Goal: Transaction & Acquisition: Download file/media

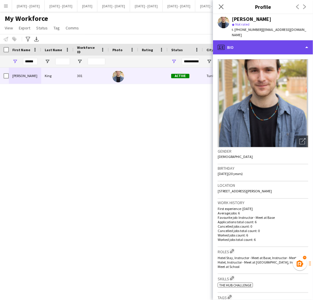
click at [243, 40] on div "profile Bio" at bounding box center [263, 47] width 100 height 14
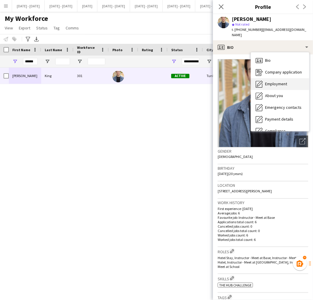
click at [272, 81] on span "Employment" at bounding box center [276, 83] width 22 height 5
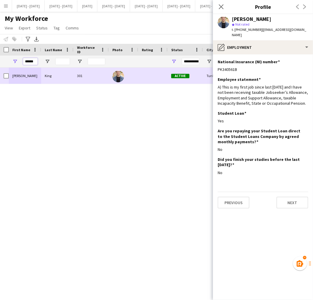
drag, startPoint x: 23, startPoint y: 63, endPoint x: 98, endPoint y: 74, distance: 75.8
click at [98, 74] on div "Workforce Details Photo First Name" at bounding box center [156, 167] width 313 height 246
type input "****"
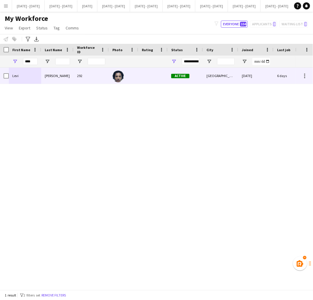
click at [46, 74] on div "Edwards" at bounding box center [57, 76] width 32 height 16
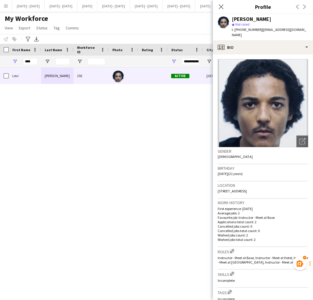
drag, startPoint x: 259, startPoint y: 31, endPoint x: 306, endPoint y: 34, distance: 47.1
click at [306, 34] on div "t. +447502989336 | leviticusmdedwards77@gmail.com" at bounding box center [270, 32] width 76 height 11
copy span "leviticusmdedwards77@gmail.com"
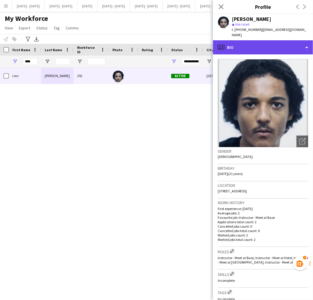
click at [239, 48] on div "profile Bio" at bounding box center [263, 47] width 100 height 14
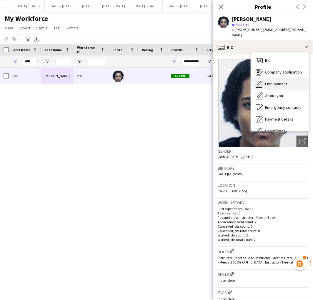
click at [268, 87] on div "Employment Employment" at bounding box center [280, 84] width 58 height 12
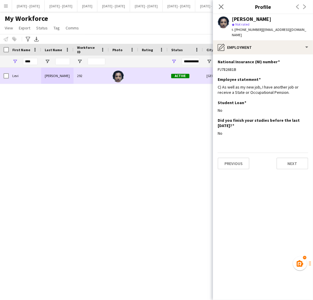
drag, startPoint x: 240, startPoint y: 67, endPoint x: 213, endPoint y: 73, distance: 28.0
click at [213, 73] on body "Menu Boards Boards Boards All jobs Status Workforce Workforce My Workforce Recr…" at bounding box center [156, 150] width 313 height 300
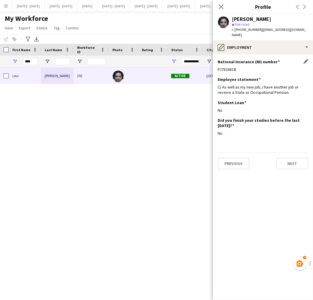
click at [250, 71] on div "PJ782681B" at bounding box center [263, 69] width 91 height 5
drag, startPoint x: 250, startPoint y: 71, endPoint x: 217, endPoint y: 72, distance: 32.9
click at [217, 72] on app-section-data-types "National Insurance (NI) number Edit this field PJ782681B Employee statement Edi…" at bounding box center [263, 177] width 100 height 246
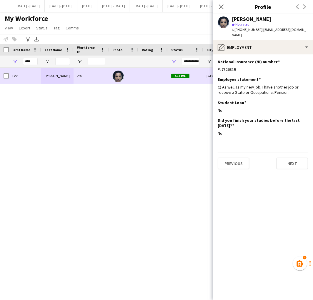
copy div "PJ782681B"
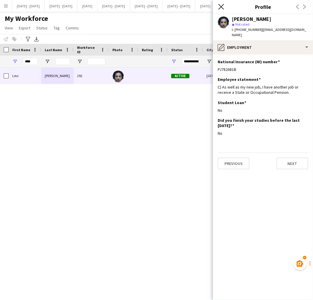
click at [221, 6] on icon at bounding box center [221, 7] width 6 height 6
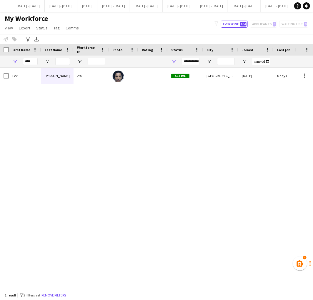
drag, startPoint x: 130, startPoint y: 290, endPoint x: 140, endPoint y: 288, distance: 10.7
click at [140, 288] on app-workforce-table "Press SPACE to select this row. Drag here to set row groups Photo Title Full Na…" at bounding box center [156, 167] width 313 height 246
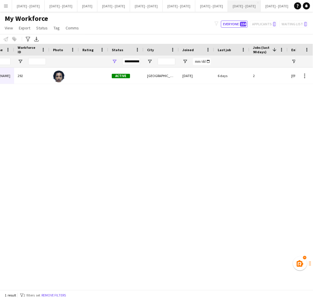
click at [261, 6] on button "Sept 29th - Oct 3rd 2025 Close" at bounding box center [244, 5] width 33 height 11
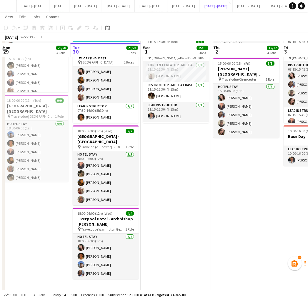
scroll to position [213, 0]
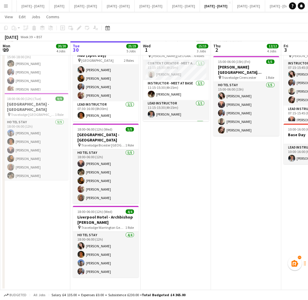
click at [7, 6] on app-icon "Menu" at bounding box center [6, 6] width 5 height 5
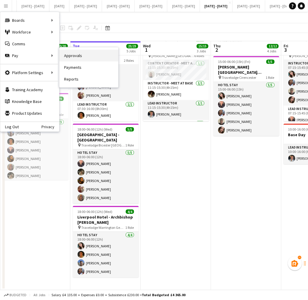
click at [73, 55] on link "Approvals" at bounding box center [88, 56] width 59 height 12
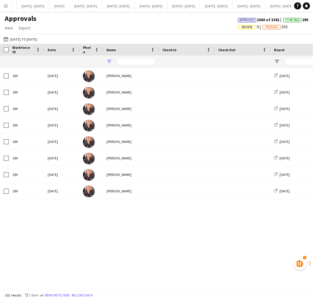
type input "*****"
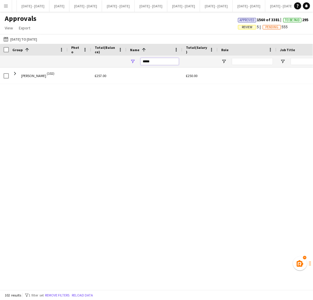
drag, startPoint x: 158, startPoint y: 60, endPoint x: 68, endPoint y: 66, distance: 89.9
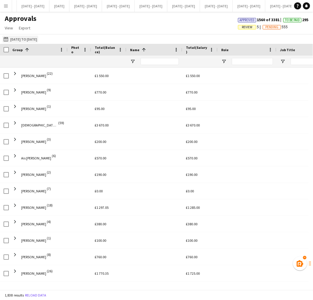
click at [24, 36] on button "14-05-2025 to 30-09-2025 14-05-2025 to 30-09-2025" at bounding box center [20, 39] width 36 height 7
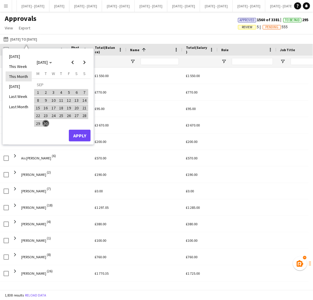
click at [18, 81] on li "This Month" at bounding box center [19, 76] width 26 height 10
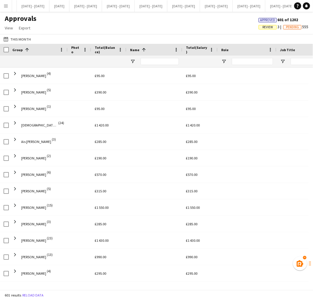
click at [266, 26] on span "Review" at bounding box center [267, 27] width 11 height 4
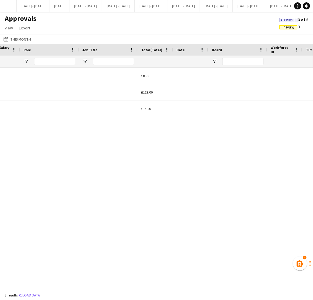
scroll to position [0, 217]
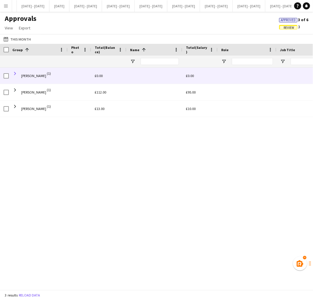
click at [15, 72] on span at bounding box center [14, 73] width 5 height 5
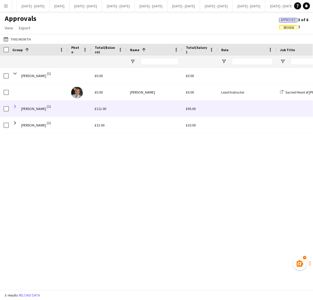
click at [14, 107] on span at bounding box center [14, 106] width 5 height 5
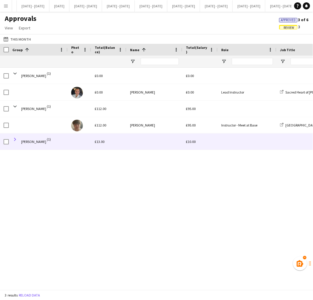
click at [16, 140] on span at bounding box center [14, 139] width 5 height 5
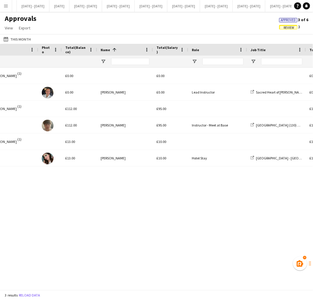
scroll to position [0, 36]
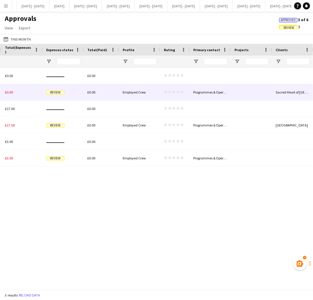
click at [56, 91] on span "Review" at bounding box center [55, 92] width 18 height 4
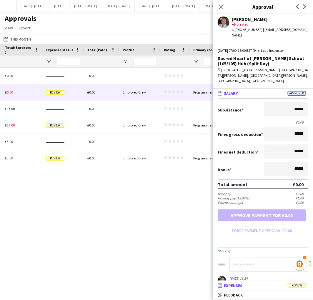
click at [238, 283] on span "Expenses" at bounding box center [233, 285] width 19 height 5
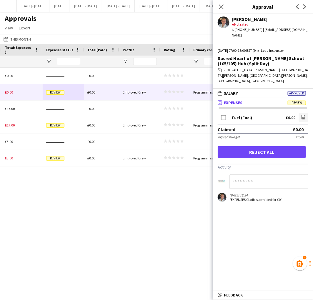
click at [235, 100] on span "Expenses" at bounding box center [233, 102] width 19 height 5
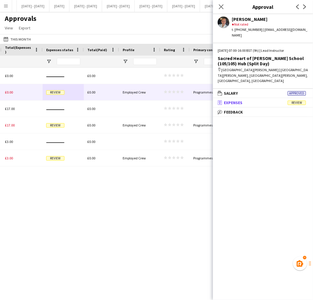
click at [235, 100] on span "Expenses" at bounding box center [233, 102] width 19 height 5
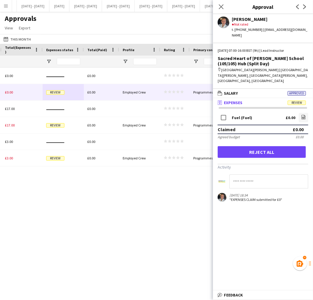
click at [238, 116] on div "Fuel (Fuel)" at bounding box center [242, 118] width 20 height 4
click at [302, 117] on icon at bounding box center [303, 118] width 2 height 2
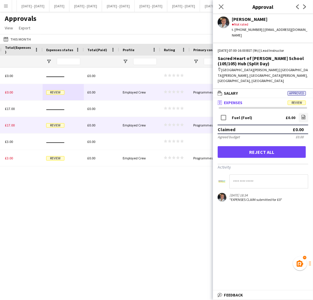
click at [56, 125] on span "Review" at bounding box center [55, 125] width 18 height 4
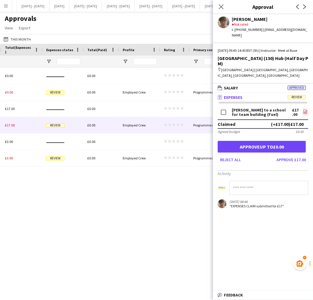
click at [304, 111] on icon "file-image" at bounding box center [305, 111] width 5 height 5
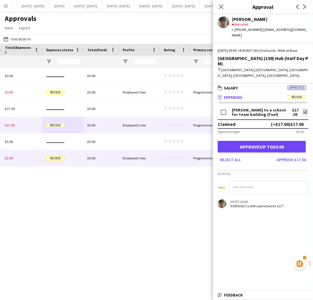
click at [56, 160] on span "Review" at bounding box center [55, 158] width 18 height 4
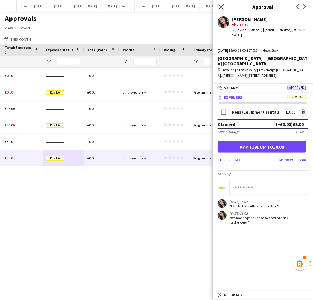
click at [219, 5] on icon at bounding box center [221, 7] width 6 height 6
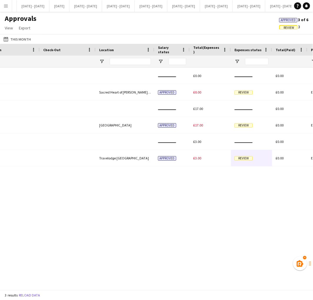
scroll to position [0, 596]
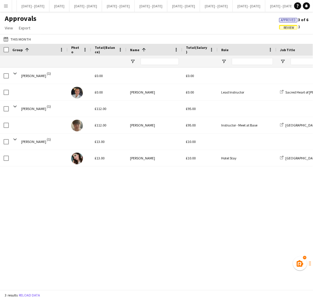
click at [291, 27] on span "Review" at bounding box center [288, 28] width 11 height 4
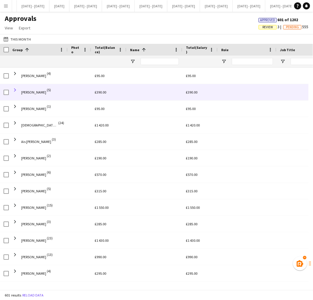
click at [14, 90] on span at bounding box center [14, 89] width 5 height 5
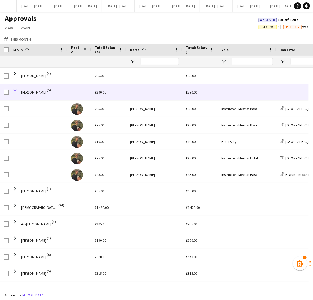
click at [16, 89] on span at bounding box center [14, 89] width 5 height 5
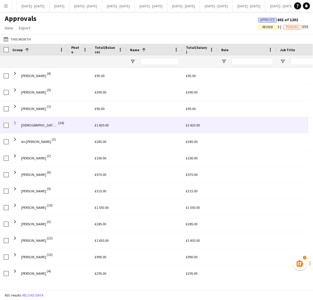
click at [15, 121] on span at bounding box center [14, 122] width 5 height 5
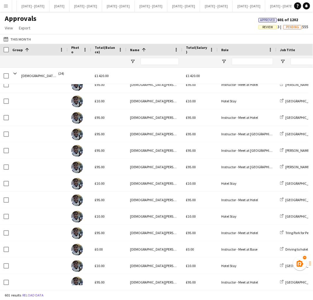
scroll to position [131, 0]
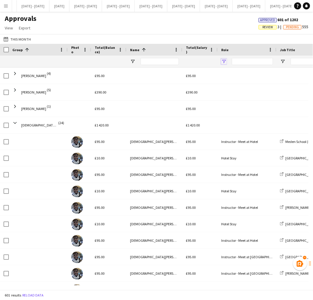
click at [223, 62] on span "Open Filter Menu" at bounding box center [223, 61] width 5 height 5
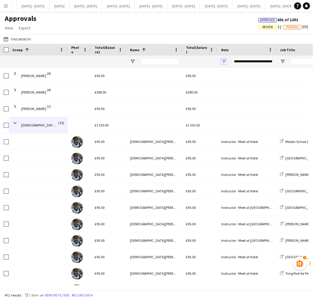
click at [224, 61] on span "Open Filter Menu" at bounding box center [223, 61] width 5 height 5
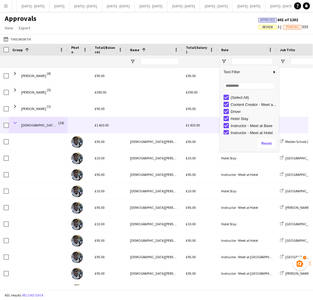
click at [15, 122] on span at bounding box center [14, 122] width 5 height 5
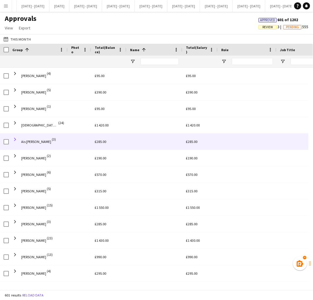
click at [15, 140] on span at bounding box center [14, 139] width 5 height 5
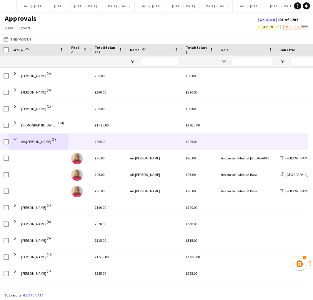
click at [13, 139] on span at bounding box center [14, 139] width 5 height 5
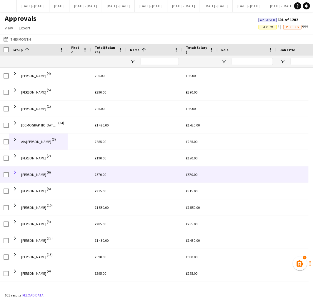
click at [16, 171] on span at bounding box center [14, 172] width 5 height 5
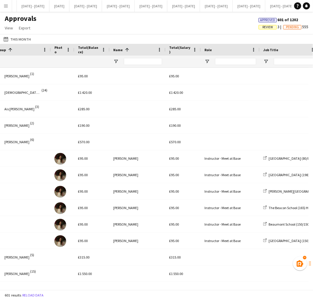
scroll to position [0, 33]
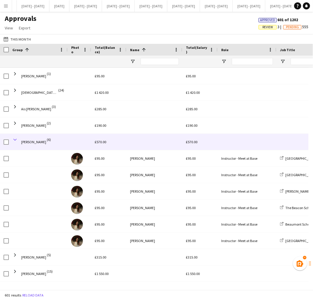
click at [14, 138] on span at bounding box center [14, 139] width 5 height 5
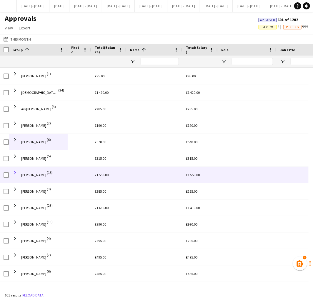
click at [16, 172] on span at bounding box center [14, 172] width 5 height 5
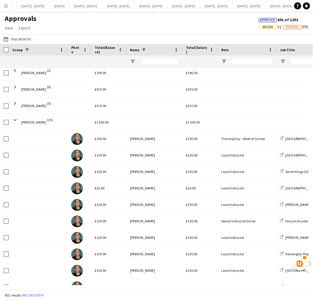
scroll to position [96, 0]
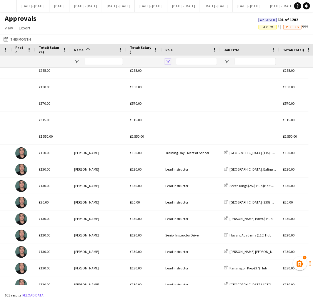
click at [165, 63] on span "Open Filter Menu" at bounding box center [167, 61] width 5 height 5
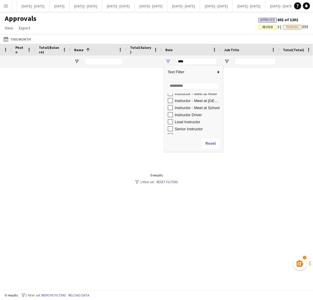
click at [173, 119] on div "Lead Instructor" at bounding box center [195, 121] width 55 height 7
type input "**********"
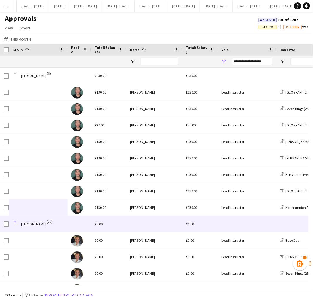
click at [15, 222] on span at bounding box center [14, 221] width 5 height 5
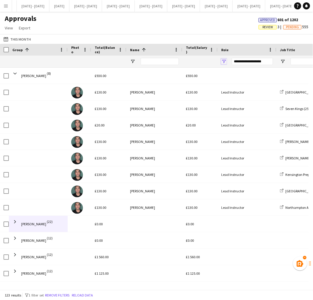
click at [224, 62] on span "Open Filter Menu" at bounding box center [223, 61] width 5 height 5
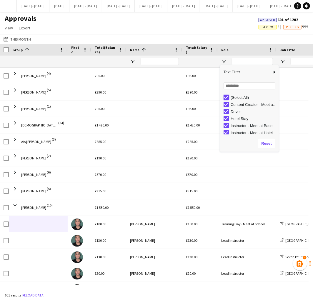
type input "***"
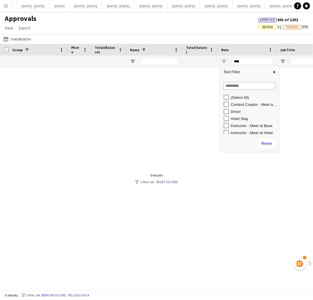
click at [254, 86] on input "Search filter values" at bounding box center [249, 85] width 52 height 7
type input "****"
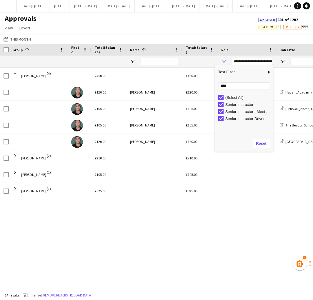
click at [220, 25] on div "Approvals View Customise view Customise filters Reset Filters Reset View Reset …" at bounding box center [156, 24] width 313 height 20
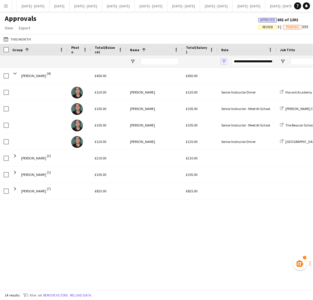
click at [223, 63] on span "Open Filter Menu" at bounding box center [223, 61] width 5 height 5
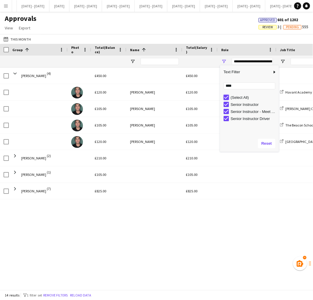
type input "***"
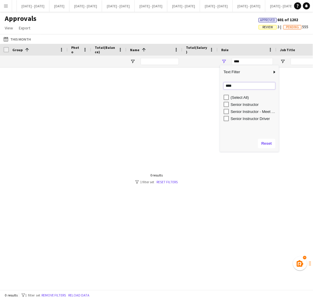
drag, startPoint x: 235, startPoint y: 86, endPoint x: 205, endPoint y: 87, distance: 29.7
click at [205, 87] on div "Name Workforce ID Date Photo Name Check-In Check-Out 1" at bounding box center [156, 167] width 313 height 246
type input "*****"
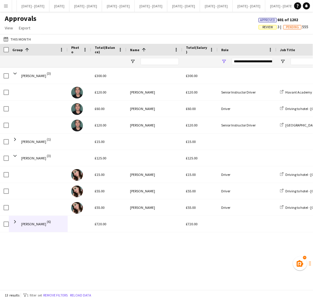
click at [201, 63] on div at bounding box center [200, 62] width 28 height 12
click at [225, 60] on span "Open Filter Menu" at bounding box center [223, 61] width 5 height 5
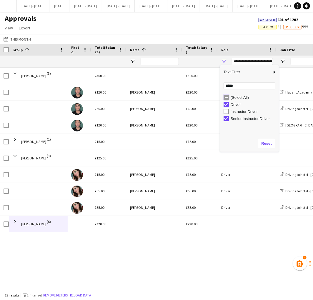
type input "**********"
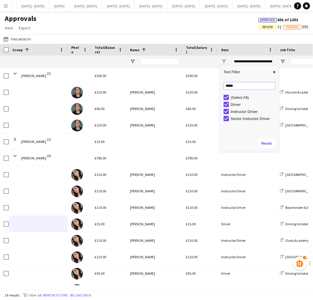
drag, startPoint x: 234, startPoint y: 84, endPoint x: 224, endPoint y: 86, distance: 9.9
click at [224, 86] on input "*****" at bounding box center [249, 85] width 52 height 7
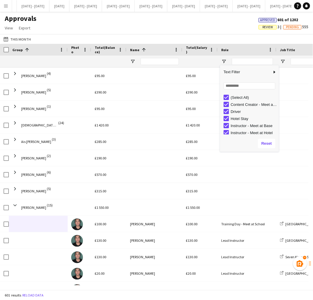
click at [234, 38] on div "[DATE] to [DATE] This Month [DATE] This Week This Month [DATE] Last Week Last M…" at bounding box center [156, 39] width 313 height 10
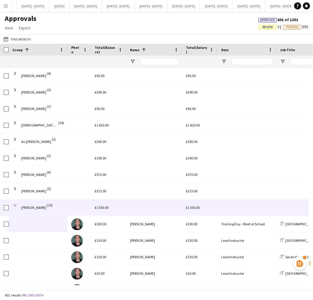
click at [15, 207] on span at bounding box center [14, 205] width 5 height 5
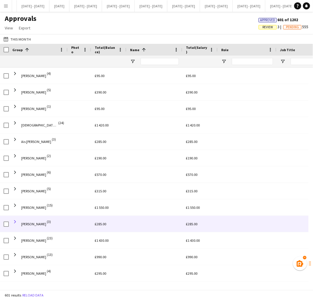
click at [14, 221] on span at bounding box center [14, 221] width 5 height 5
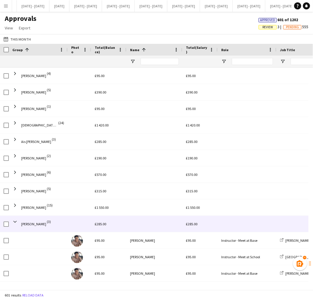
click at [14, 221] on span at bounding box center [14, 221] width 5 height 5
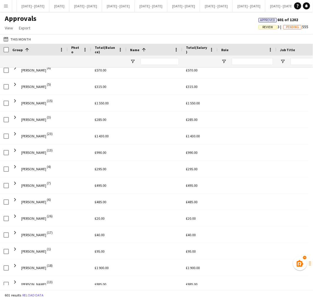
scroll to position [112, 0]
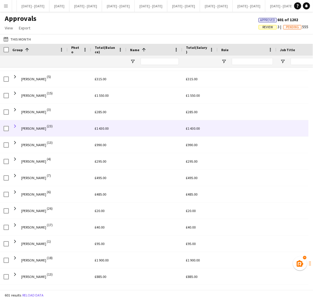
click at [16, 126] on span at bounding box center [14, 125] width 5 height 5
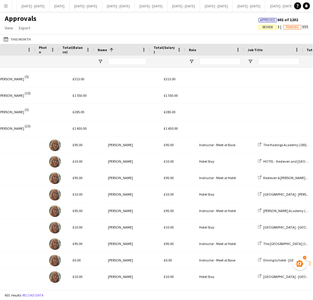
scroll to position [0, 32]
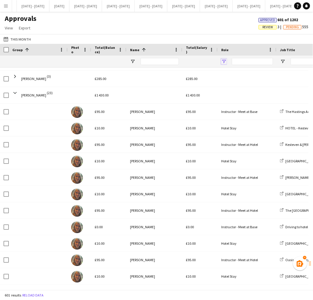
click at [223, 61] on span "Open Filter Menu" at bounding box center [223, 61] width 5 height 5
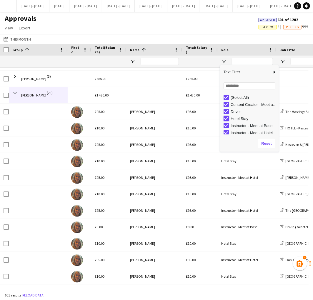
type input "**********"
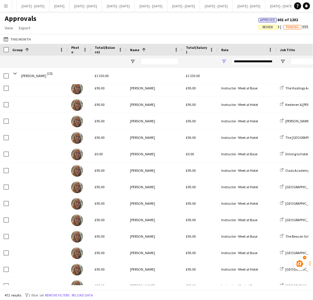
click at [251, 62] on div "**********" at bounding box center [252, 61] width 41 height 7
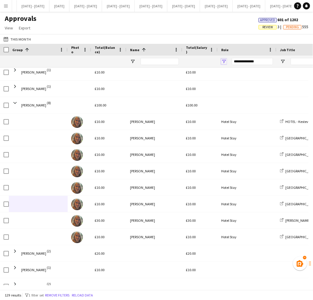
click at [222, 60] on span "Open Filter Menu" at bounding box center [223, 61] width 5 height 5
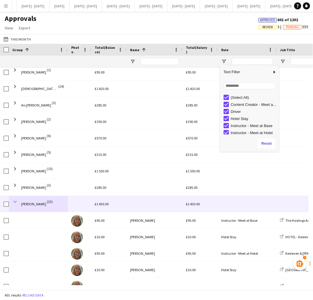
click at [14, 201] on span at bounding box center [14, 201] width 5 height 5
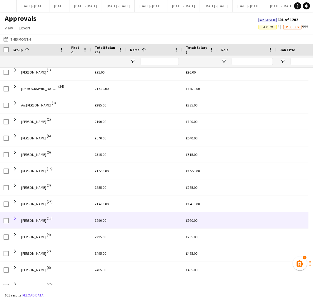
click at [12, 218] on span at bounding box center [14, 218] width 5 height 5
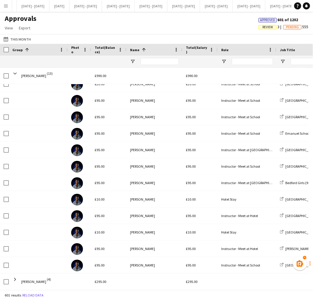
scroll to position [198, 0]
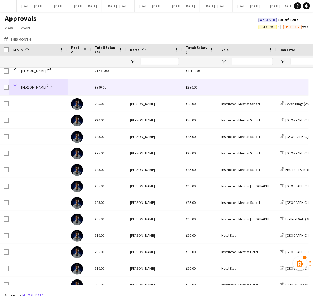
click at [15, 84] on span at bounding box center [14, 84] width 5 height 5
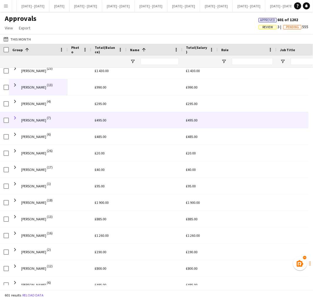
click at [13, 118] on span at bounding box center [14, 117] width 5 height 5
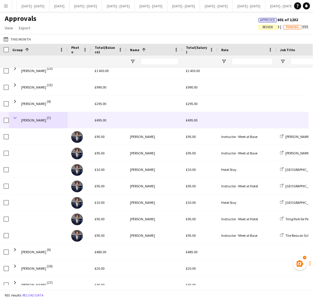
click at [16, 117] on span at bounding box center [14, 117] width 5 height 5
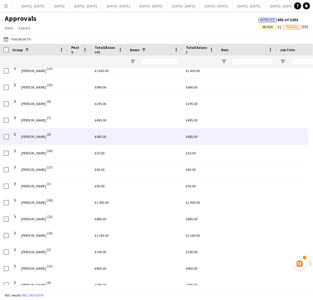
click at [18, 135] on span "Edward King (6)" at bounding box center [38, 136] width 52 height 16
click at [16, 135] on span at bounding box center [14, 134] width 5 height 5
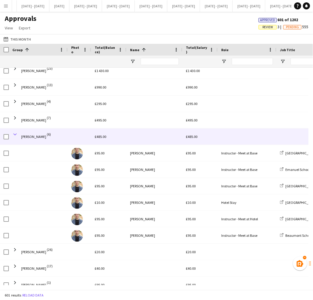
click at [15, 133] on span at bounding box center [14, 134] width 5 height 5
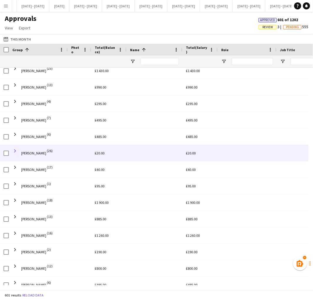
click at [14, 151] on span at bounding box center [14, 150] width 5 height 5
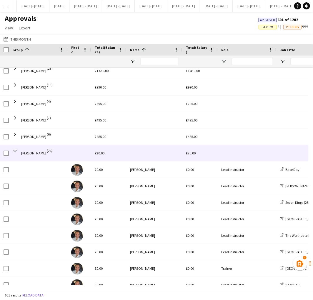
click at [14, 151] on span at bounding box center [14, 150] width 5 height 5
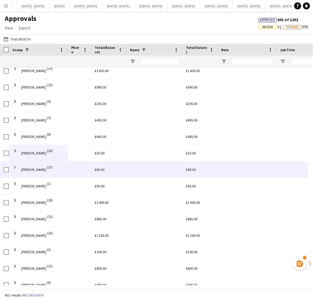
click at [14, 167] on span at bounding box center [14, 167] width 5 height 5
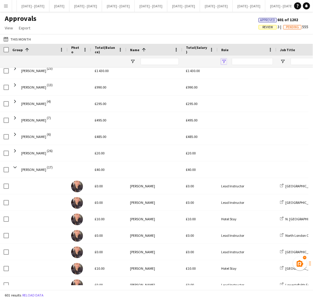
click at [224, 59] on span "Open Filter Menu" at bounding box center [223, 61] width 5 height 5
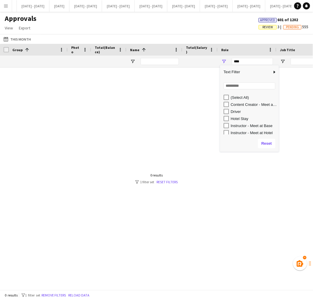
scroll to position [0, 0]
type input "**********"
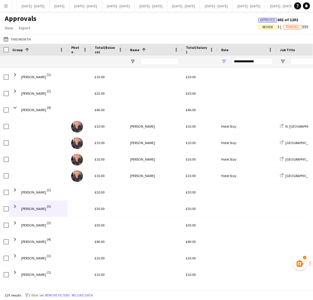
scroll to position [132, 0]
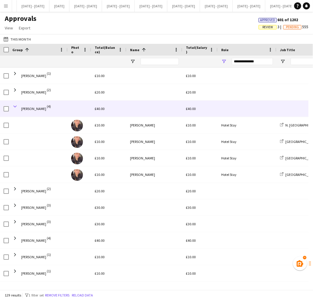
click at [16, 106] on span at bounding box center [14, 106] width 5 height 5
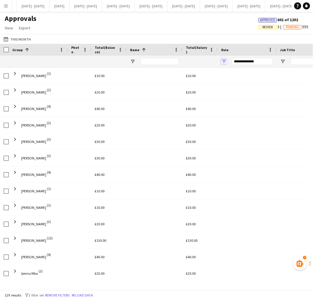
click at [223, 60] on span "Open Filter Menu" at bounding box center [223, 61] width 5 height 5
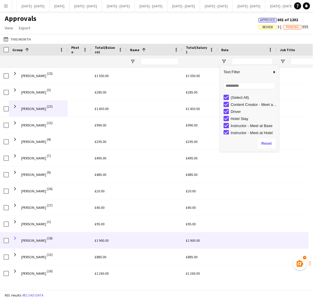
click at [14, 238] on span at bounding box center [14, 238] width 5 height 5
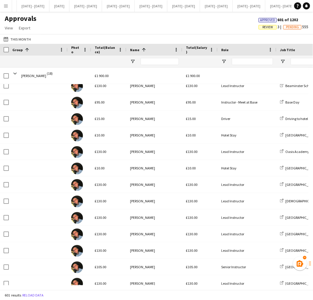
scroll to position [361, 0]
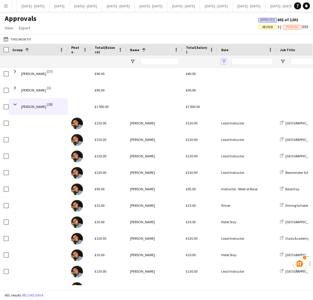
click at [222, 61] on span "Open Filter Menu" at bounding box center [223, 61] width 5 height 5
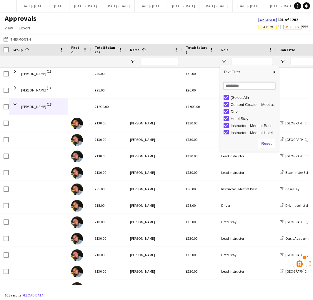
click at [237, 84] on input "Search filter values" at bounding box center [249, 85] width 52 height 7
type input "****"
click at [250, 119] on div "(Select All) Lead Instructor" at bounding box center [249, 114] width 59 height 41
click at [244, 86] on input "****" at bounding box center [249, 85] width 52 height 7
type input "**********"
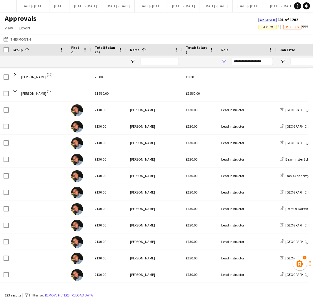
click at [254, 61] on div "**********" at bounding box center [252, 61] width 41 height 7
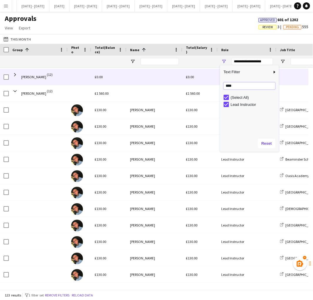
drag, startPoint x: 236, startPoint y: 86, endPoint x: 194, endPoint y: 85, distance: 41.8
click at [194, 85] on div "Name Workforce ID Date Photo Name Check-In Check-Out 1" at bounding box center [156, 167] width 313 height 246
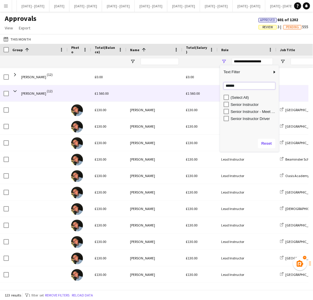
type input "******"
type input "**********"
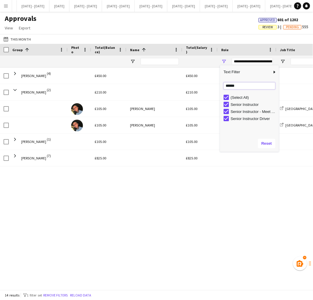
drag, startPoint x: 236, startPoint y: 86, endPoint x: 198, endPoint y: 92, distance: 38.1
click at [198, 92] on div "Name Workforce ID Date Photo Name Check-In Check-Out 1" at bounding box center [156, 167] width 313 height 246
type input "***"
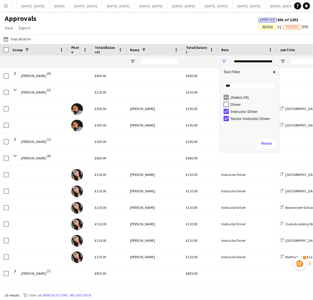
type input "**********"
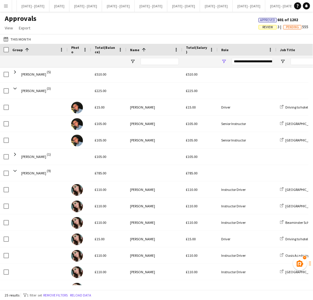
scroll to position [1, 0]
click at [236, 62] on div "**********" at bounding box center [252, 61] width 41 height 7
click at [221, 62] on span "Open Filter Menu" at bounding box center [223, 61] width 5 height 5
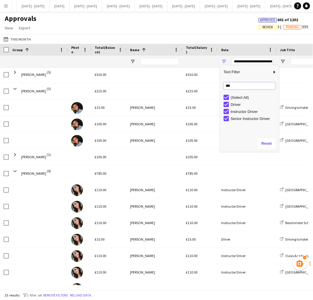
drag, startPoint x: 236, startPoint y: 86, endPoint x: 190, endPoint y: 95, distance: 46.7
click at [190, 95] on div "Name Workforce ID Date Photo Name Check-In Check-Out 1" at bounding box center [156, 167] width 313 height 246
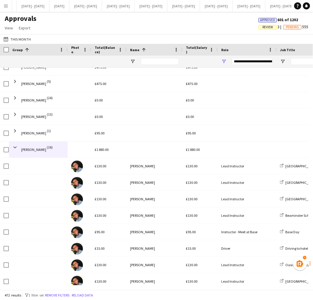
scroll to position [225, 0]
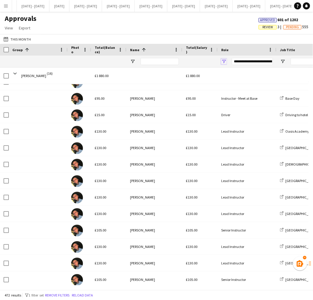
click at [224, 60] on span "Open Filter Menu" at bounding box center [223, 61] width 5 height 5
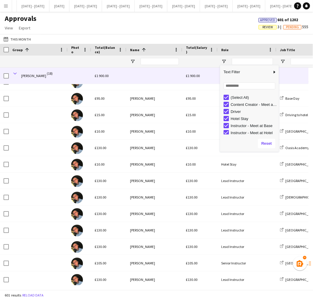
click at [14, 73] on span at bounding box center [14, 73] width 5 height 5
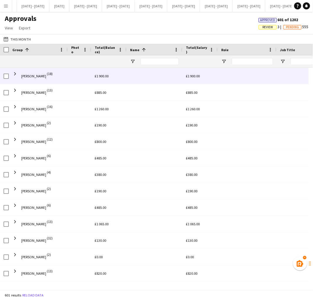
scroll to position [296, 0]
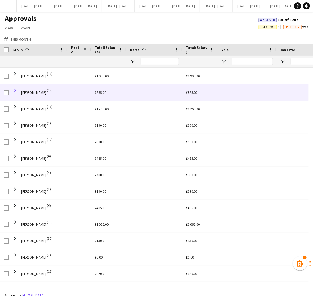
click at [16, 89] on span at bounding box center [14, 90] width 5 height 5
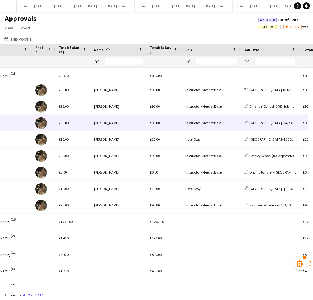
scroll to position [0, 85]
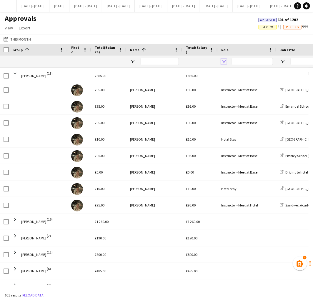
click at [225, 61] on span "Open Filter Menu" at bounding box center [223, 61] width 5 height 5
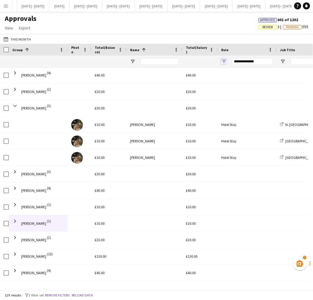
click at [224, 62] on span "Open Filter Menu" at bounding box center [223, 61] width 5 height 5
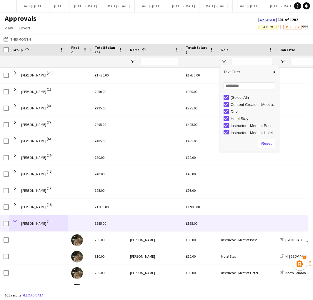
click at [15, 220] on span at bounding box center [14, 220] width 5 height 5
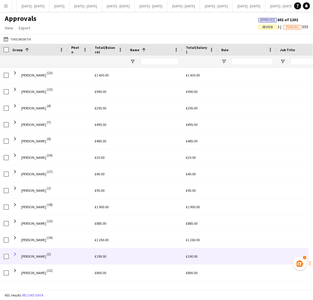
click at [14, 252] on span at bounding box center [14, 253] width 5 height 5
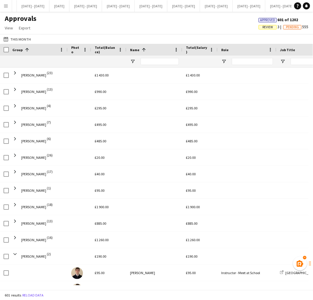
click at [313, 115] on div at bounding box center [310, 177] width 4 height 218
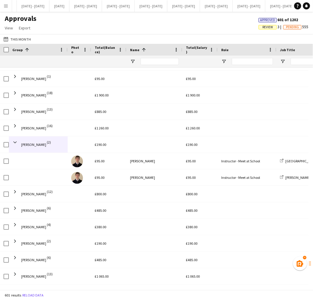
scroll to position [280, 0]
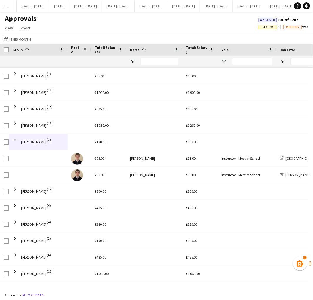
drag, startPoint x: 313, startPoint y: 115, endPoint x: 313, endPoint y: 130, distance: 15.0
click at [313, 130] on html "Menu Boards Boards Boards All jobs Status Workforce Workforce My Workforce Recr…" at bounding box center [156, 150] width 313 height 300
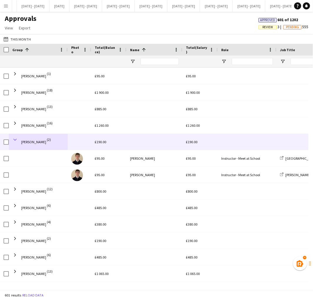
click at [16, 138] on span at bounding box center [14, 139] width 5 height 5
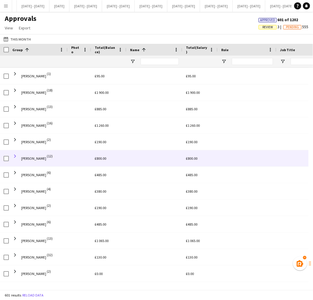
click at [14, 156] on span at bounding box center [14, 155] width 5 height 5
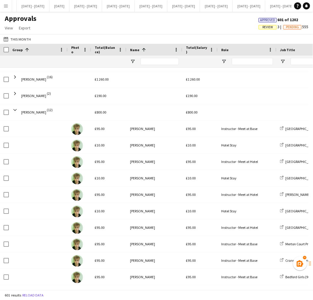
scroll to position [334, 0]
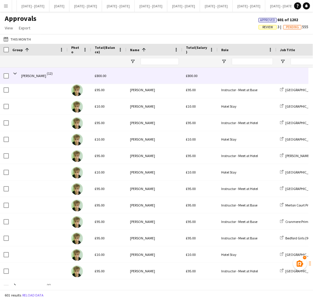
click at [14, 69] on span at bounding box center [14, 73] width 5 height 11
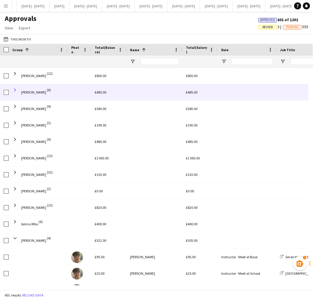
click at [16, 89] on span at bounding box center [14, 89] width 5 height 5
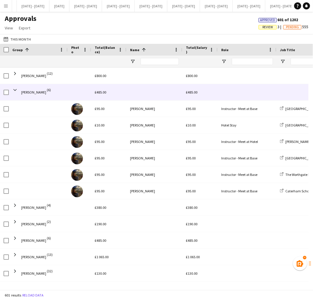
click at [16, 89] on span at bounding box center [14, 89] width 5 height 5
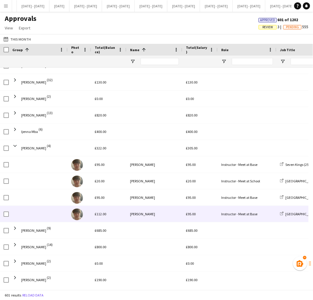
click at [104, 215] on span "£112.00" at bounding box center [100, 214] width 11 height 4
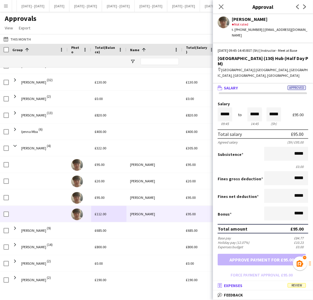
click at [257, 285] on mat-panel-title "receipt Expenses Review" at bounding box center [262, 285] width 98 height 5
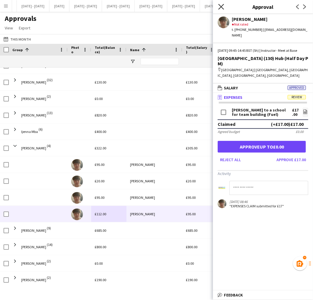
click at [223, 5] on icon at bounding box center [221, 7] width 6 height 6
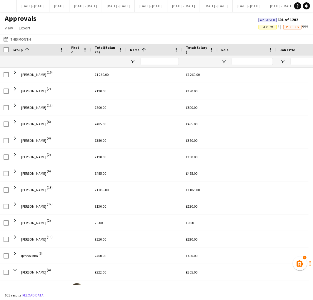
scroll to position [333, 0]
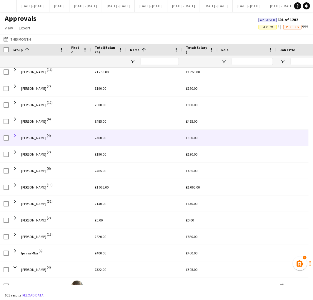
click at [15, 136] on span at bounding box center [14, 135] width 5 height 5
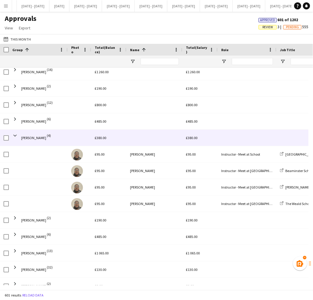
click at [15, 136] on span at bounding box center [14, 135] width 5 height 5
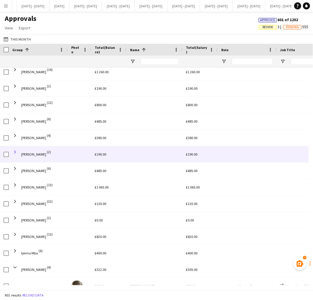
click at [15, 151] on span at bounding box center [14, 151] width 5 height 5
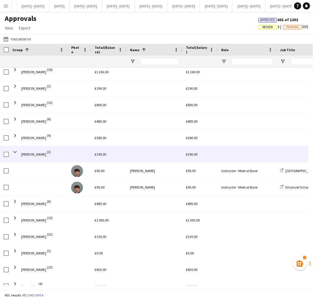
click at [15, 151] on span at bounding box center [14, 151] width 5 height 5
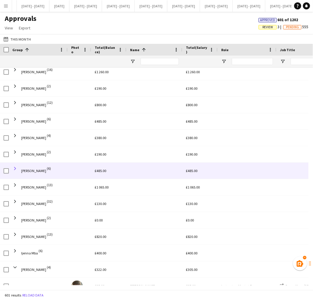
click at [14, 169] on span at bounding box center [14, 168] width 5 height 5
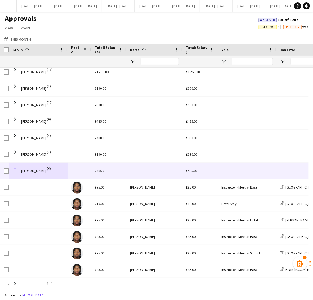
click at [15, 168] on span at bounding box center [14, 168] width 5 height 5
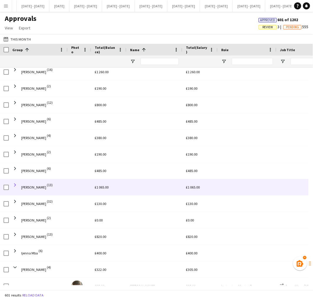
click at [15, 184] on span at bounding box center [14, 184] width 5 height 5
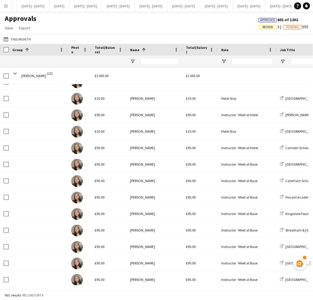
scroll to position [458, 0]
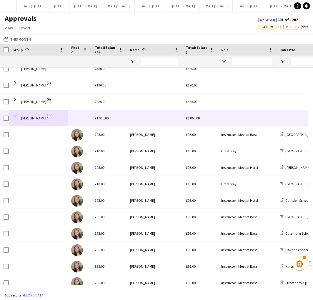
click at [15, 115] on span at bounding box center [14, 115] width 5 height 5
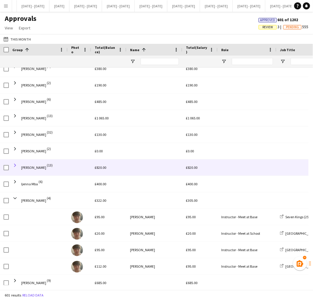
click at [16, 165] on span at bounding box center [14, 165] width 5 height 5
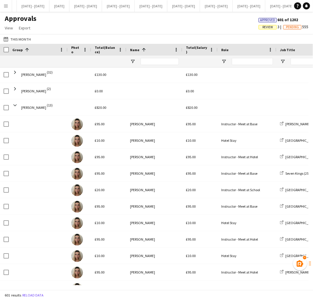
scroll to position [481, 0]
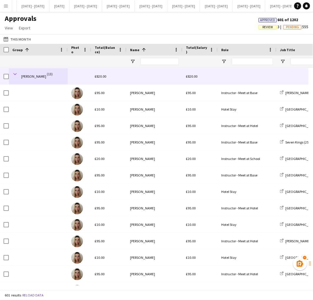
click at [15, 74] on span at bounding box center [14, 73] width 5 height 5
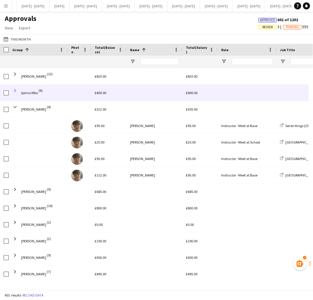
click at [16, 89] on span at bounding box center [14, 90] width 5 height 5
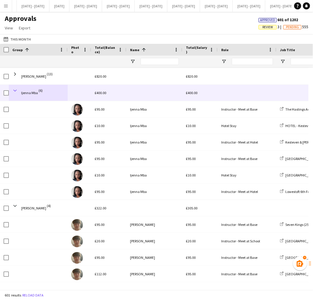
click at [16, 90] on span at bounding box center [14, 90] width 5 height 5
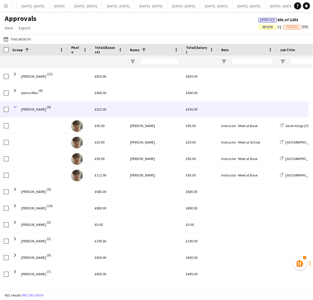
click at [14, 107] on span at bounding box center [14, 106] width 5 height 5
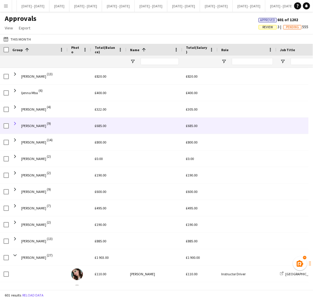
click at [16, 124] on span at bounding box center [14, 123] width 5 height 5
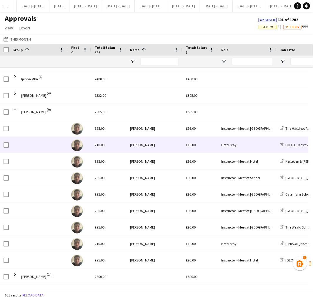
scroll to position [516, 0]
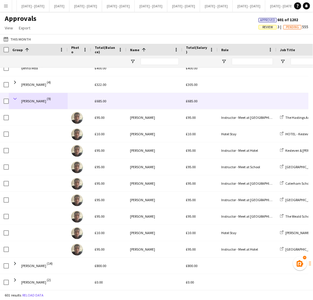
click at [16, 99] on span at bounding box center [14, 98] width 5 height 5
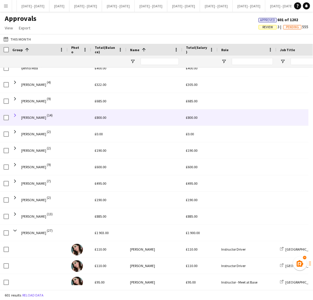
click at [15, 117] on span at bounding box center [14, 115] width 5 height 5
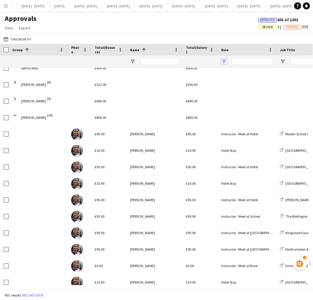
click at [224, 61] on span "Open Filter Menu" at bounding box center [223, 61] width 5 height 5
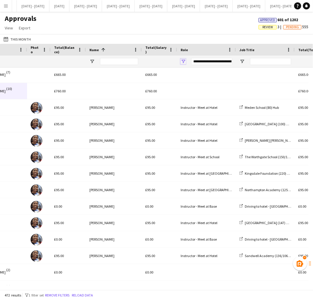
click at [183, 61] on span "Open Filter Menu" at bounding box center [183, 61] width 5 height 5
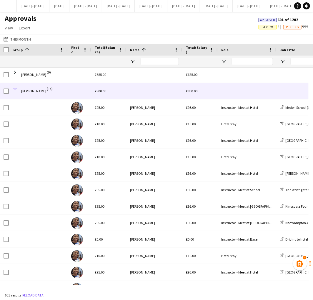
click at [14, 89] on span at bounding box center [14, 88] width 5 height 5
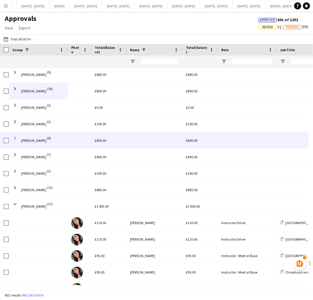
click at [14, 136] on span at bounding box center [14, 138] width 5 height 5
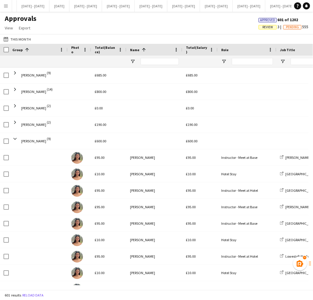
scroll to position [540, 0]
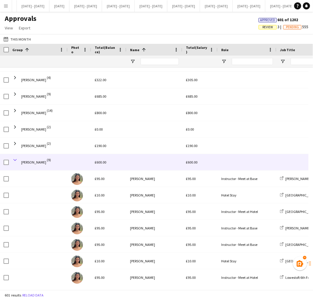
click at [15, 158] on span at bounding box center [14, 159] width 5 height 5
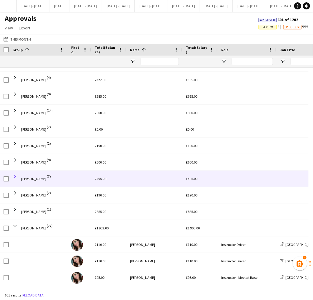
click at [16, 176] on span at bounding box center [14, 176] width 5 height 5
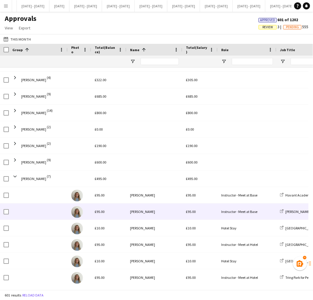
scroll to position [531, 0]
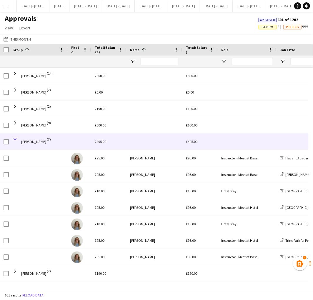
click at [16, 138] on span at bounding box center [14, 139] width 5 height 5
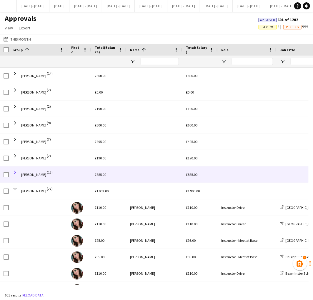
click at [14, 171] on span at bounding box center [14, 172] width 5 height 5
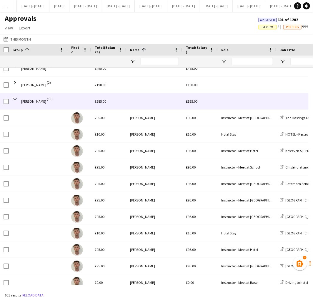
scroll to position [640, 0]
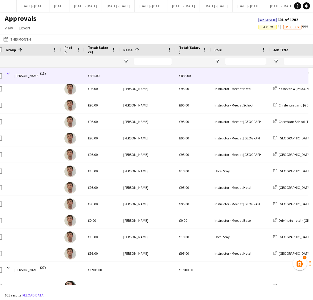
click at [9, 72] on span at bounding box center [8, 73] width 5 height 5
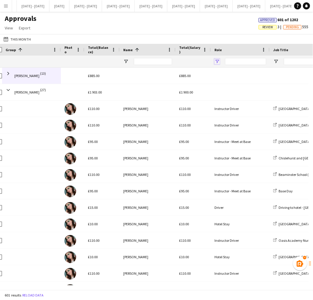
click at [218, 63] on span "Open Filter Menu" at bounding box center [216, 61] width 5 height 5
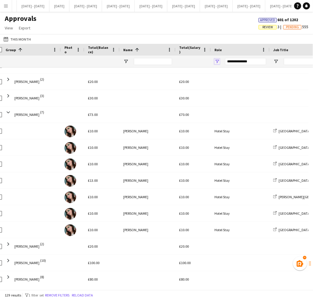
click at [214, 62] on span "Open Filter Menu" at bounding box center [216, 61] width 5 height 5
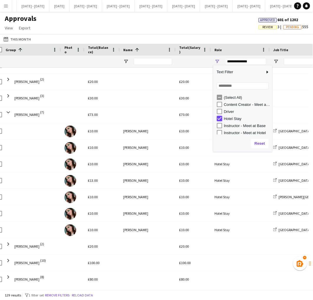
type input "***"
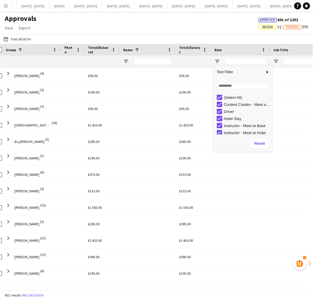
type input "**********"
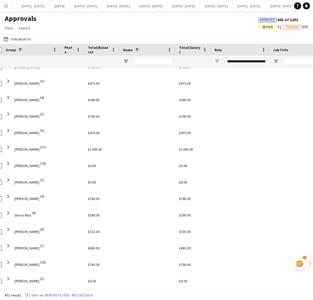
scroll to position [513, 0]
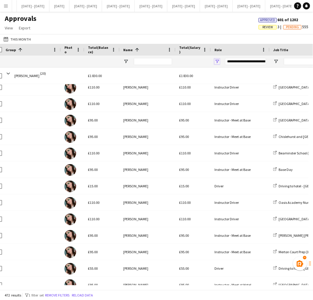
click at [216, 61] on span "Open Filter Menu" at bounding box center [216, 61] width 5 height 5
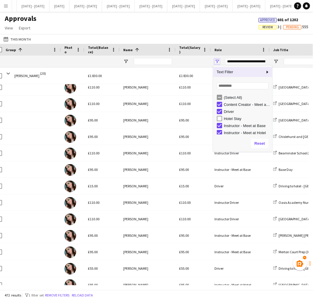
click at [216, 61] on span "Open Filter Menu" at bounding box center [216, 61] width 5 height 5
click at [227, 92] on div "Loading... No matches. (Select All) Content Creator - Meet at Base Driver Hotel…" at bounding box center [242, 107] width 59 height 56
click at [226, 87] on input "Search filter values" at bounding box center [243, 85] width 52 height 7
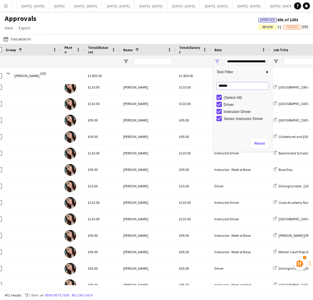
type input "******"
type input "**********"
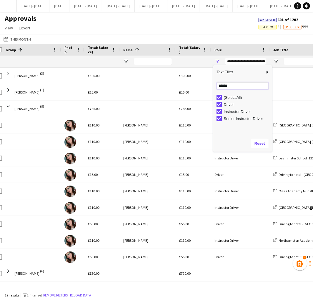
drag, startPoint x: 229, startPoint y: 86, endPoint x: 187, endPoint y: 93, distance: 42.6
click at [187, 93] on div "Name Workforce ID Date Photo Name Check-In Check-Out 1" at bounding box center [156, 167] width 313 height 246
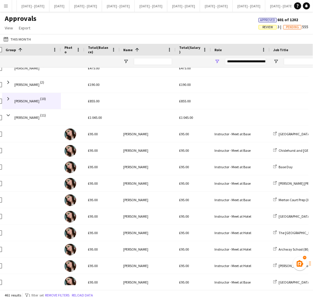
scroll to position [637, 0]
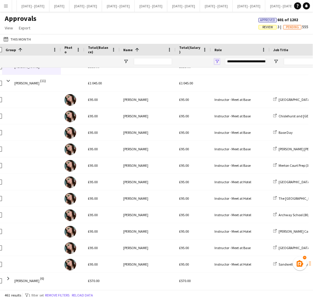
click at [218, 62] on span "Open Filter Menu" at bounding box center [216, 61] width 5 height 5
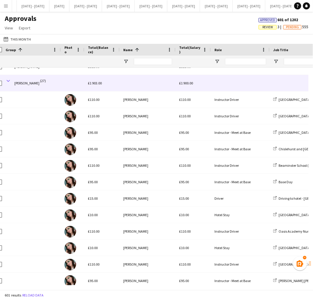
click at [10, 81] on span at bounding box center [8, 80] width 5 height 5
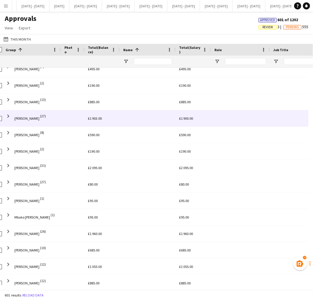
scroll to position [631, 0]
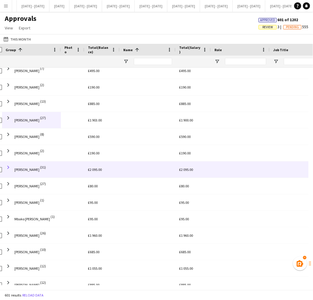
click at [9, 168] on span at bounding box center [8, 167] width 5 height 5
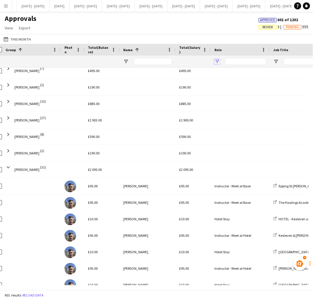
click at [215, 61] on span "Open Filter Menu" at bounding box center [216, 61] width 5 height 5
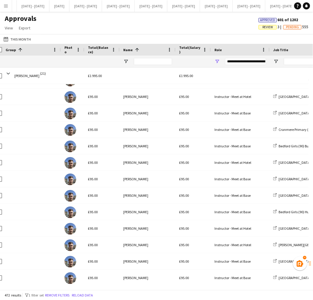
scroll to position [860, 0]
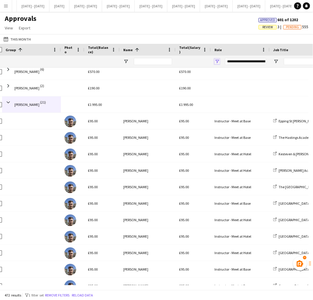
click at [217, 61] on span "Open Filter Menu" at bounding box center [216, 61] width 5 height 5
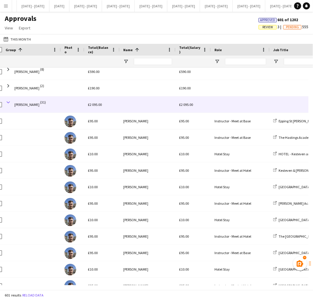
click at [8, 101] on span at bounding box center [8, 102] width 5 height 5
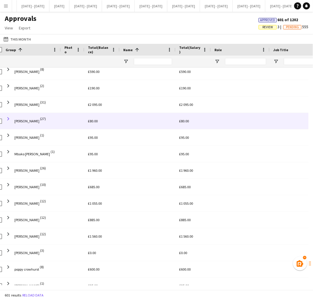
click at [8, 118] on span at bounding box center [8, 118] width 5 height 5
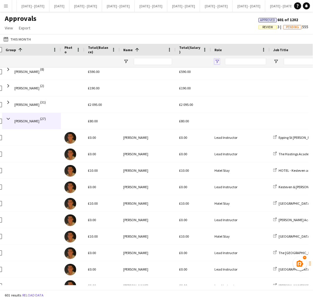
click at [215, 62] on span "Open Filter Menu" at bounding box center [216, 61] width 5 height 5
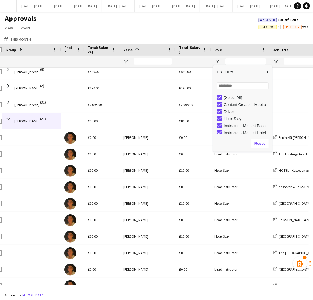
scroll to position [0, 0]
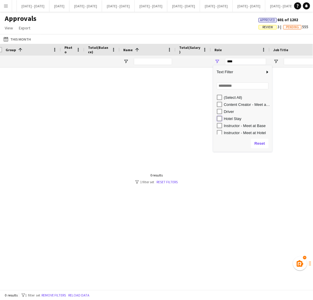
type input "**********"
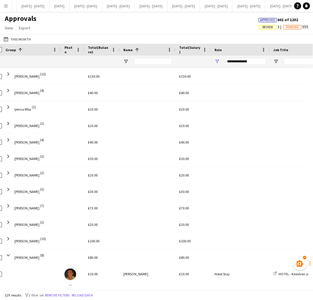
scroll to position [301, 0]
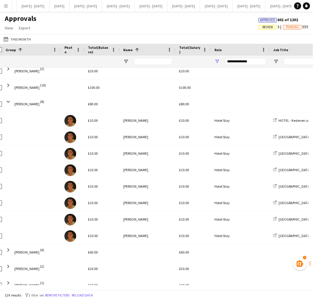
scroll to position [454, 0]
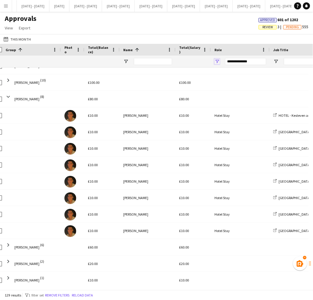
click at [218, 61] on span "Open Filter Menu" at bounding box center [216, 61] width 5 height 5
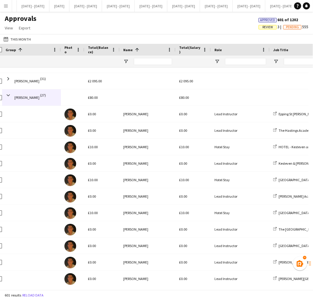
scroll to position [740, 0]
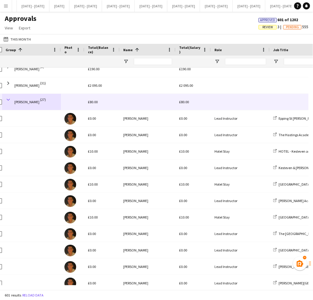
click at [8, 98] on span at bounding box center [8, 99] width 5 height 5
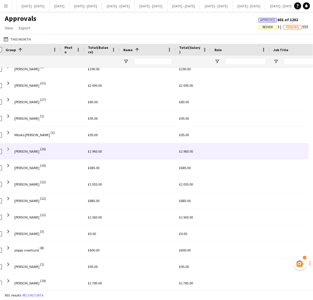
click at [8, 150] on span at bounding box center [8, 148] width 5 height 5
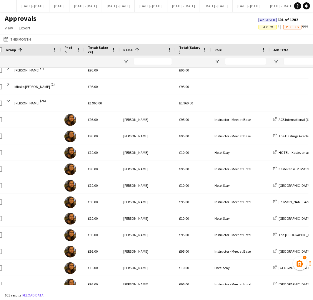
scroll to position [774, 0]
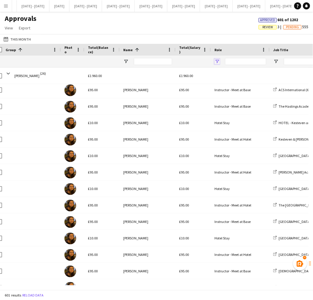
click at [217, 61] on span "Open Filter Menu" at bounding box center [216, 61] width 5 height 5
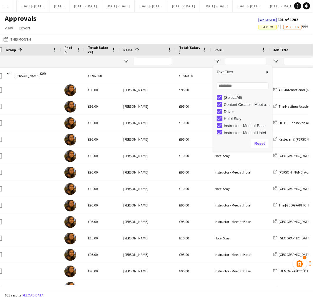
type input "**********"
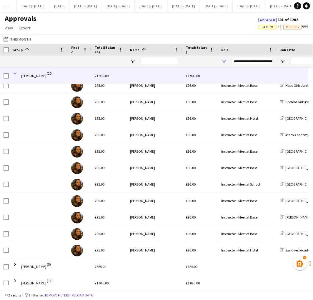
click at [13, 75] on span at bounding box center [14, 73] width 5 height 5
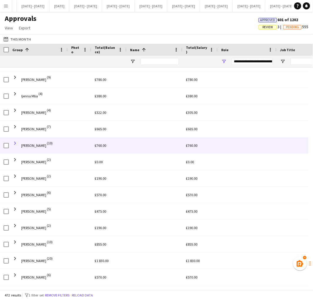
click at [16, 143] on span at bounding box center [14, 143] width 5 height 5
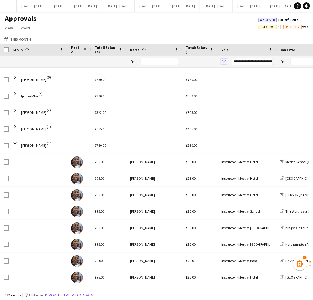
click at [224, 61] on span "Open Filter Menu" at bounding box center [223, 61] width 5 height 5
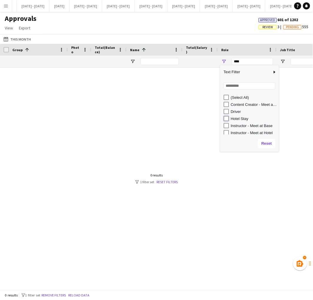
type input "**********"
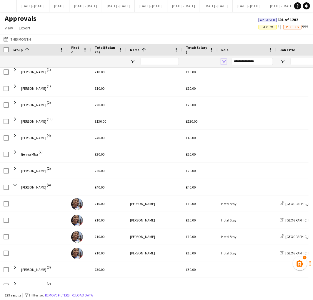
click at [224, 61] on span "Open Filter Menu" at bounding box center [223, 61] width 5 height 5
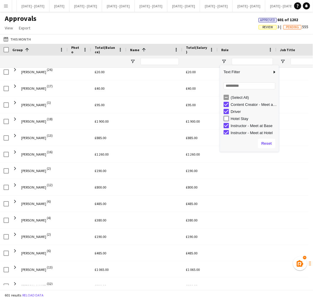
type input "**********"
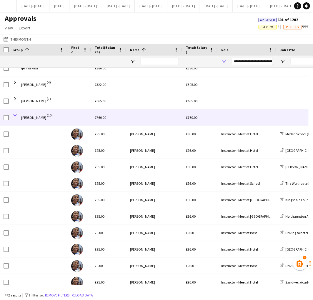
click at [16, 115] on span at bounding box center [14, 115] width 5 height 5
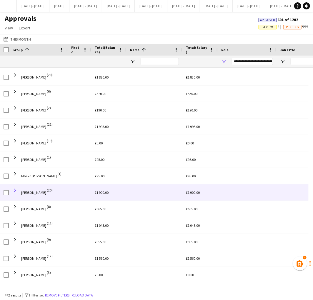
click at [14, 190] on span at bounding box center [14, 190] width 5 height 5
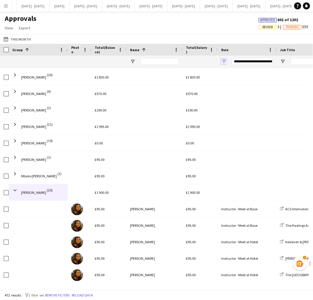
click at [224, 60] on span "Open Filter Menu" at bounding box center [223, 61] width 5 height 5
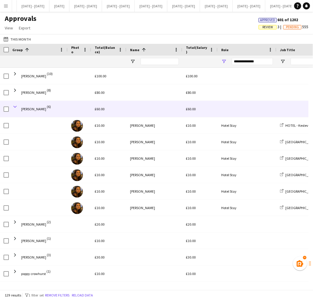
click at [14, 107] on span at bounding box center [14, 106] width 5 height 5
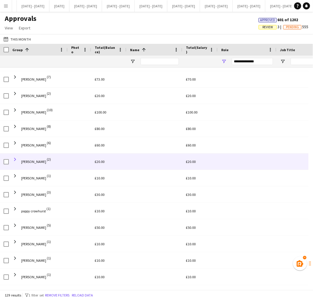
click at [16, 159] on span at bounding box center [14, 159] width 5 height 5
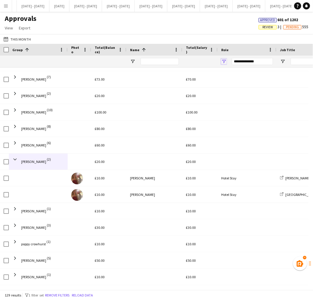
click at [223, 60] on span "Open Filter Menu" at bounding box center [223, 61] width 5 height 5
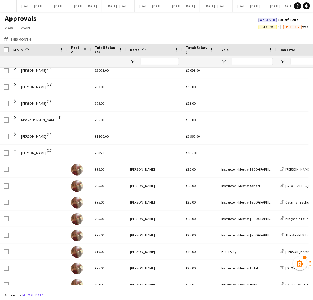
scroll to position [760, 0]
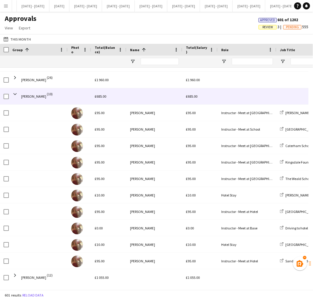
click at [11, 93] on div "[PERSON_NAME] (10)" at bounding box center [38, 96] width 59 height 16
click at [15, 95] on span at bounding box center [14, 93] width 5 height 5
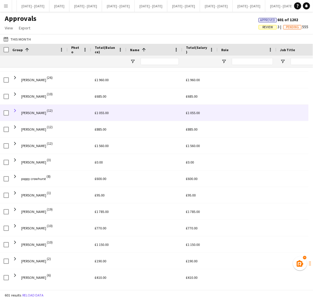
click at [14, 111] on span at bounding box center [14, 110] width 5 height 5
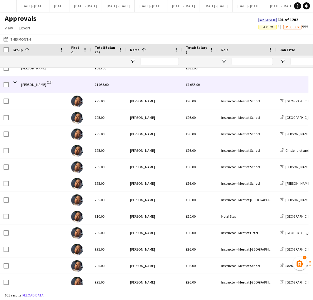
scroll to position [822, 0]
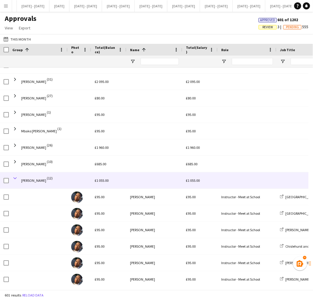
click at [14, 181] on span at bounding box center [14, 178] width 5 height 5
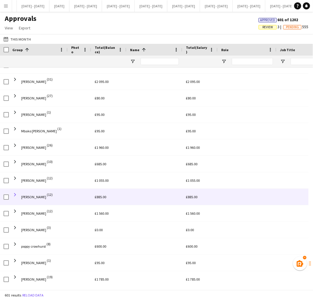
click at [16, 195] on span at bounding box center [14, 194] width 5 height 5
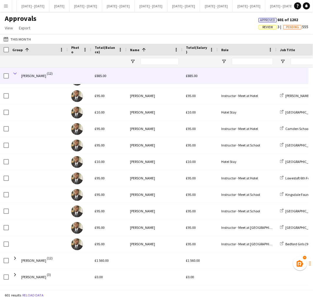
click at [15, 74] on span at bounding box center [14, 73] width 5 height 5
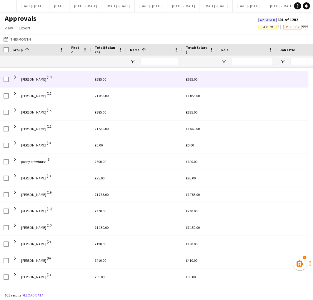
scroll to position [803, 0]
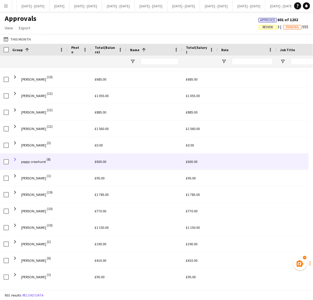
click at [15, 158] on span at bounding box center [14, 159] width 5 height 5
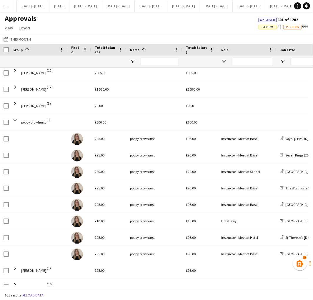
scroll to position [846, 0]
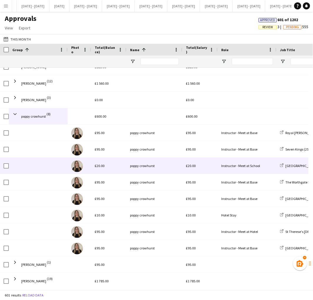
click at [61, 163] on span at bounding box center [42, 163] width 43 height 11
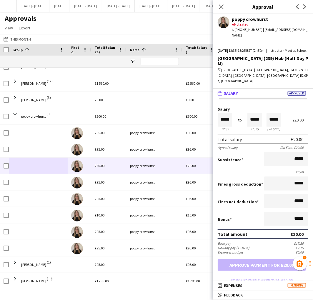
click at [132, 32] on div "Approvals View Customise view Customise filters Reset Filters Reset View Reset …" at bounding box center [156, 24] width 313 height 20
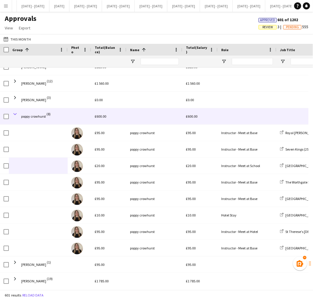
click at [15, 115] on span at bounding box center [14, 113] width 5 height 5
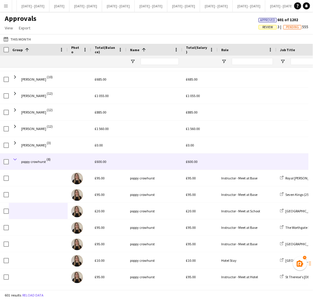
scroll to position [803, 0]
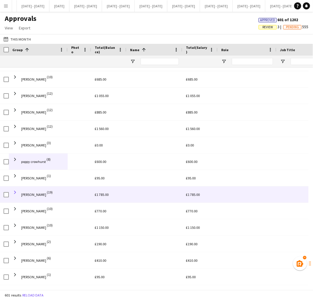
click at [14, 192] on span at bounding box center [14, 192] width 5 height 5
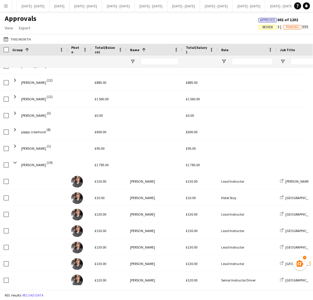
scroll to position [848, 0]
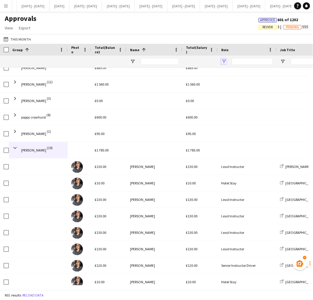
click at [222, 60] on span "Open Filter Menu" at bounding box center [223, 61] width 5 height 5
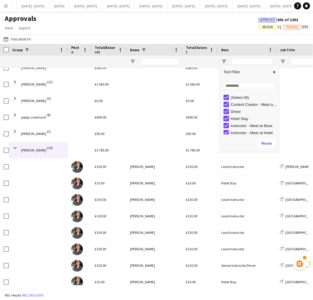
type input "**********"
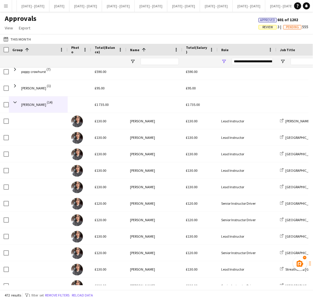
scroll to position [906, 0]
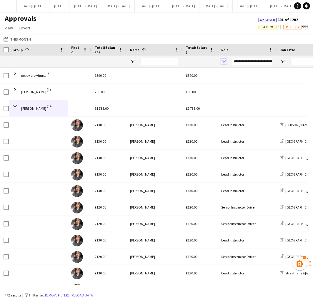
click at [223, 61] on span "Open Filter Menu" at bounding box center [223, 61] width 5 height 5
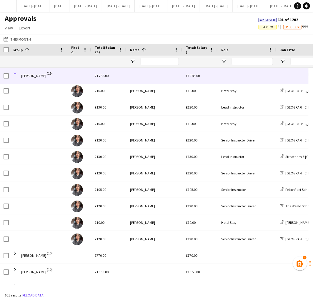
click at [15, 73] on span at bounding box center [14, 73] width 5 height 5
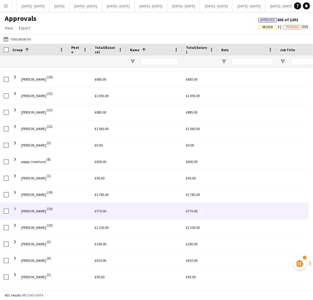
click at [16, 208] on span at bounding box center [14, 208] width 5 height 5
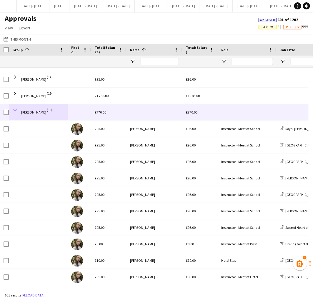
click at [14, 108] on span at bounding box center [14, 109] width 5 height 5
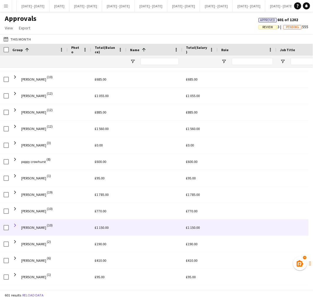
click at [15, 224] on span at bounding box center [14, 225] width 5 height 5
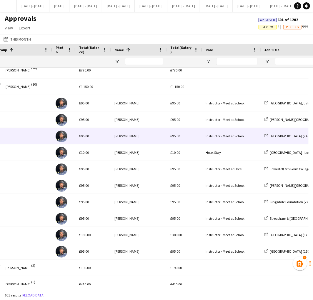
click at [198, 141] on div "£95.00" at bounding box center [184, 136] width 35 height 16
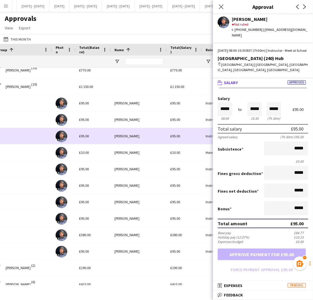
click at [192, 190] on div "£95.00" at bounding box center [184, 185] width 35 height 16
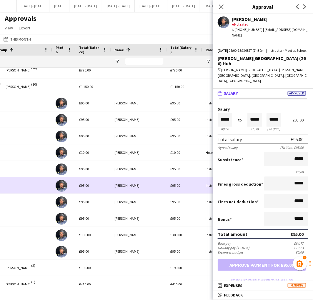
click at [198, 248] on div "£95.00" at bounding box center [184, 251] width 35 height 16
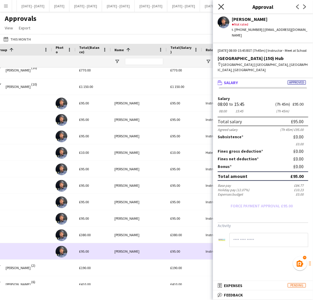
click at [221, 7] on icon at bounding box center [221, 7] width 6 height 6
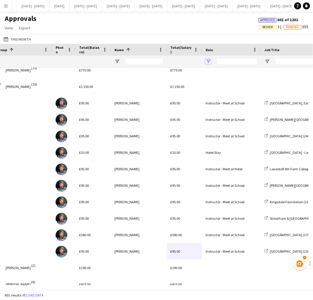
click at [209, 62] on span "Open Filter Menu" at bounding box center [208, 61] width 5 height 5
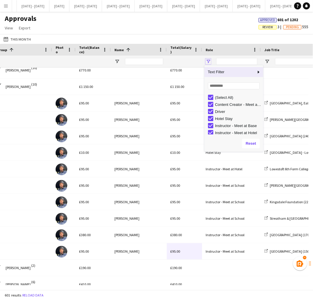
click at [209, 62] on span "Open Filter Menu" at bounding box center [208, 61] width 5 height 5
click at [224, 34] on div "[DATE] to [DATE] This Month [DATE] This Week This Month [DATE] Last Week Last M…" at bounding box center [156, 39] width 313 height 10
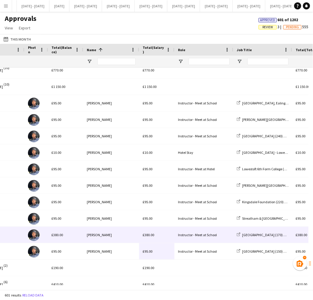
scroll to position [0, 62]
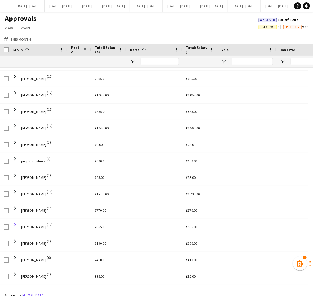
click at [13, 225] on span at bounding box center [14, 224] width 5 height 5
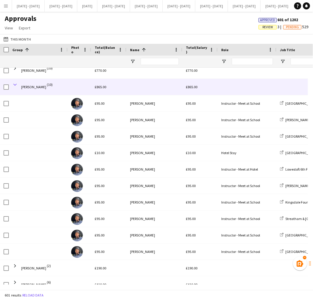
click at [15, 84] on span at bounding box center [14, 84] width 5 height 5
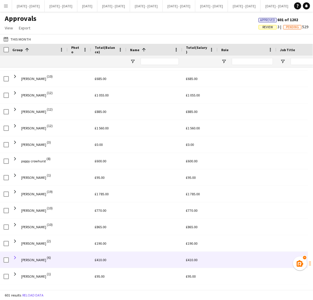
click at [15, 258] on span at bounding box center [14, 257] width 5 height 5
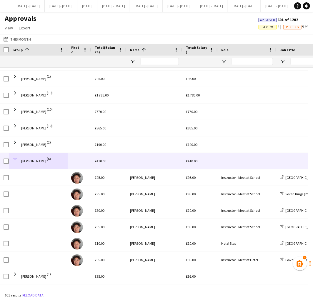
click at [14, 159] on span at bounding box center [14, 158] width 5 height 5
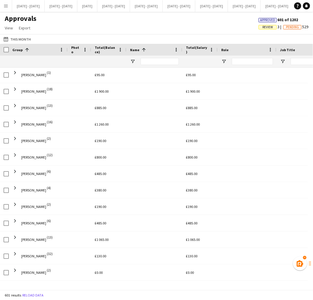
scroll to position [268, 0]
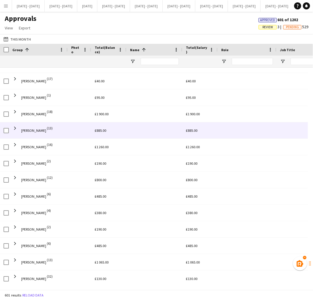
click at [93, 131] on div "£885.00" at bounding box center [108, 130] width 35 height 16
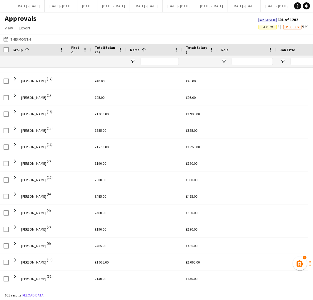
click at [5, 6] on app-icon "Menu" at bounding box center [6, 6] width 5 height 5
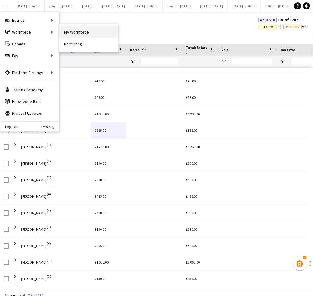
click at [67, 32] on link "My Workforce" at bounding box center [88, 32] width 59 height 12
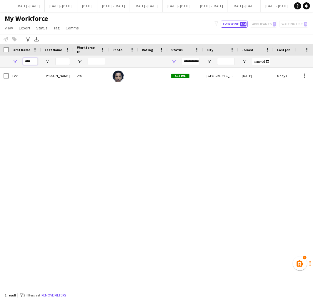
drag, startPoint x: 34, startPoint y: 63, endPoint x: -16, endPoint y: 64, distance: 49.1
click at [0, 64] on html "Menu Boards Boards Boards All jobs Status Workforce Workforce My Workforce Recr…" at bounding box center [156, 150] width 313 height 300
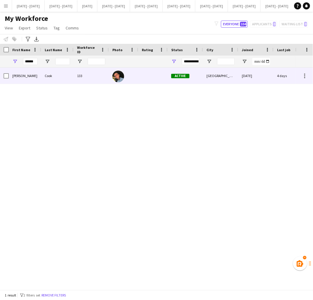
click at [41, 77] on div "Cook" at bounding box center [57, 76] width 32 height 16
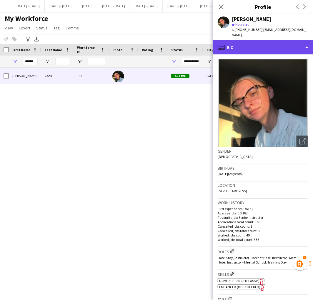
click at [240, 41] on div "profile Bio" at bounding box center [263, 47] width 100 height 14
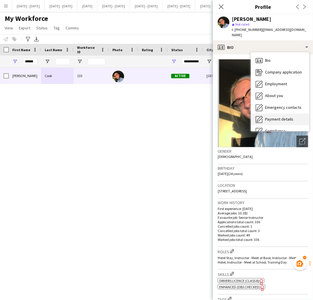
click at [265, 113] on div "Payment details Payment details" at bounding box center [280, 119] width 58 height 12
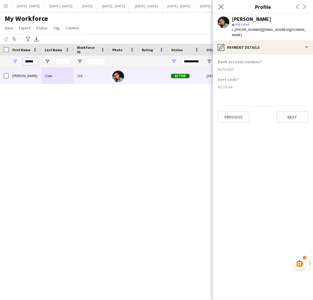
drag, startPoint x: 34, startPoint y: 63, endPoint x: -22, endPoint y: 66, distance: 56.6
click at [0, 66] on html "Menu Boards Boards Boards All jobs Status Workforce Workforce My Workforce Recr…" at bounding box center [156, 150] width 313 height 300
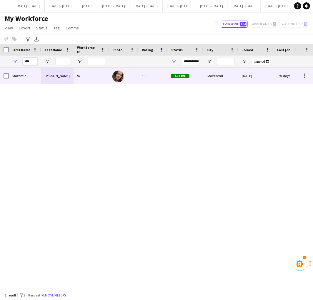
type input "***"
click at [26, 75] on div "Maxentia" at bounding box center [25, 76] width 32 height 16
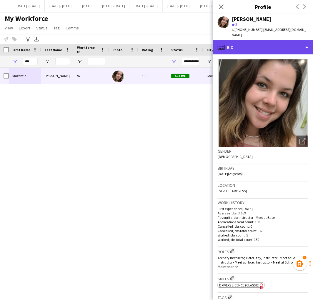
click at [248, 42] on div "profile Bio" at bounding box center [263, 47] width 100 height 14
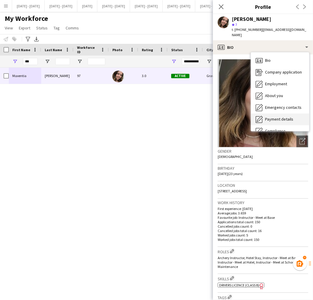
click at [266, 113] on div "Payment details Payment details" at bounding box center [280, 119] width 58 height 12
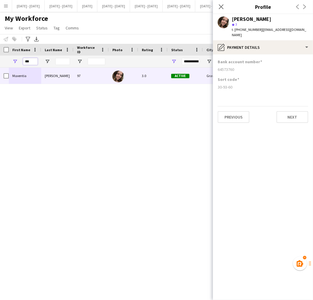
drag, startPoint x: 35, startPoint y: 61, endPoint x: 19, endPoint y: 61, distance: 15.3
click at [19, 61] on div "***" at bounding box center [25, 62] width 32 height 12
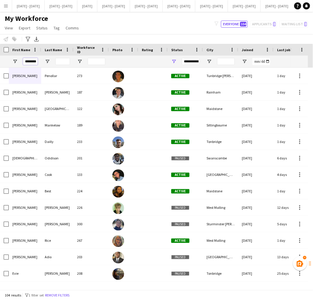
scroll to position [0, 3]
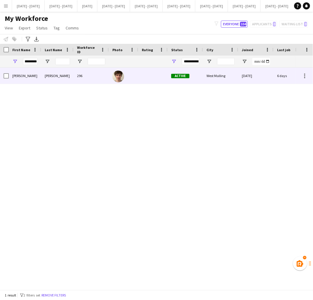
click at [26, 76] on div "Alexander" at bounding box center [25, 76] width 32 height 16
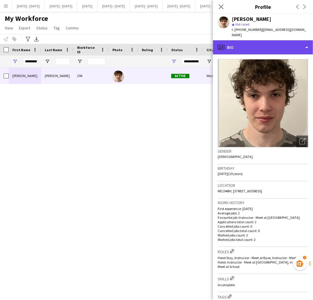
click at [265, 45] on div "profile Bio" at bounding box center [263, 47] width 100 height 14
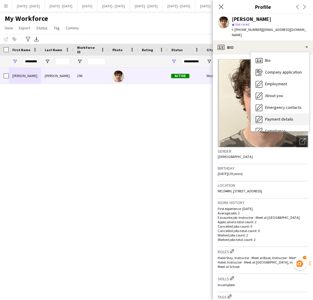
click at [267, 116] on span "Payment details" at bounding box center [279, 118] width 28 height 5
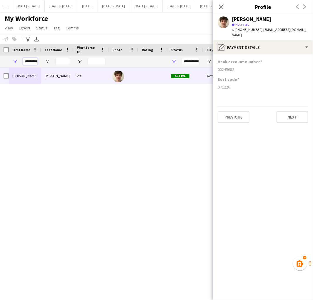
scroll to position [0, 3]
drag, startPoint x: 24, startPoint y: 61, endPoint x: 84, endPoint y: 71, distance: 59.8
click at [84, 71] on div "Workforce Details Photo First Name" at bounding box center [156, 167] width 313 height 246
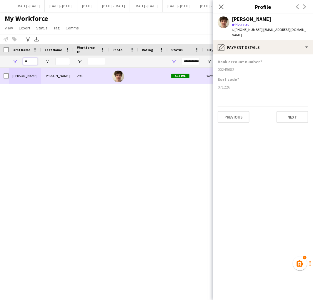
scroll to position [0, 0]
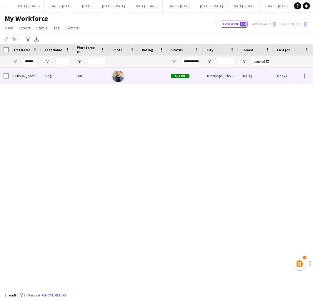
click at [84, 71] on div "301" at bounding box center [91, 76] width 35 height 16
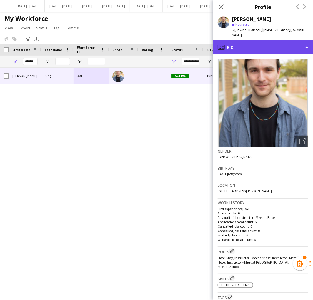
click at [276, 41] on div "profile Bio" at bounding box center [263, 47] width 100 height 14
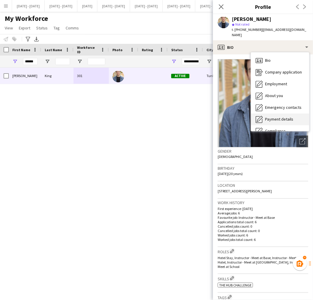
click at [278, 116] on span "Payment details" at bounding box center [279, 118] width 28 height 5
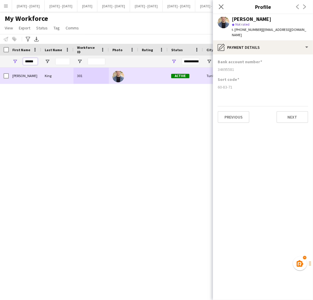
drag, startPoint x: 24, startPoint y: 61, endPoint x: 108, endPoint y: 78, distance: 85.3
click at [108, 78] on div "Workforce Details Photo First Name" at bounding box center [156, 167] width 313 height 246
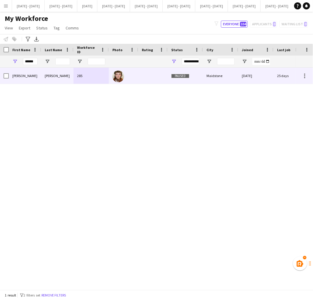
click at [68, 83] on div "Robertson" at bounding box center [57, 76] width 32 height 16
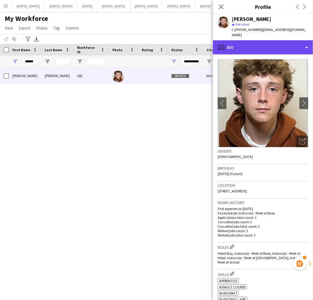
click at [267, 43] on div "profile Bio" at bounding box center [263, 47] width 100 height 14
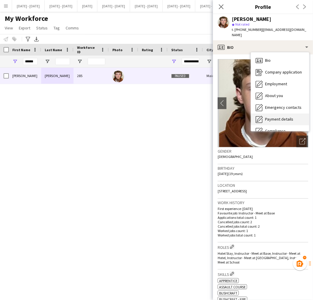
click at [271, 113] on div "Payment details Payment details" at bounding box center [280, 119] width 58 height 12
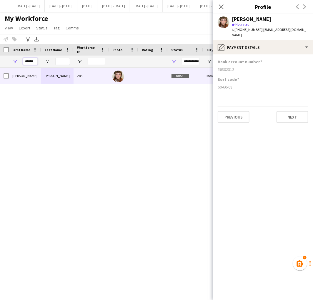
drag, startPoint x: 33, startPoint y: 63, endPoint x: -19, endPoint y: 72, distance: 53.2
click at [0, 72] on html "Menu Boards Boards Boards All jobs Status Workforce Workforce My Workforce Recr…" at bounding box center [156, 150] width 313 height 300
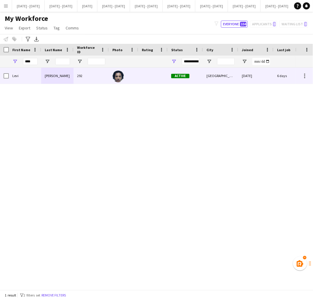
click at [10, 79] on div "Levi" at bounding box center [25, 76] width 32 height 16
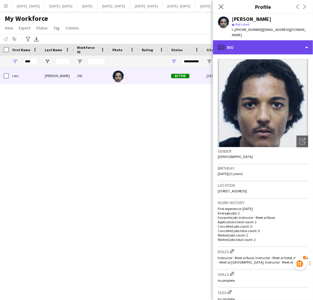
click at [266, 48] on div "profile Bio" at bounding box center [263, 47] width 100 height 14
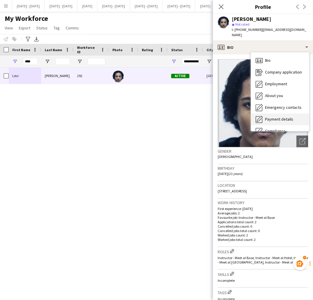
click at [275, 117] on span "Payment details" at bounding box center [279, 118] width 28 height 5
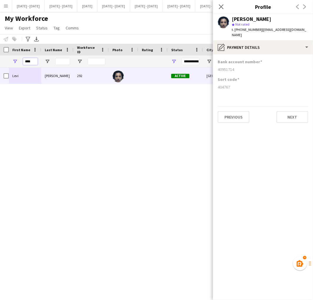
drag, startPoint x: 31, startPoint y: 63, endPoint x: -18, endPoint y: 69, distance: 50.1
click at [0, 69] on html "Menu Boards Boards Boards All jobs Status Workforce Workforce My Workforce Recr…" at bounding box center [156, 150] width 313 height 300
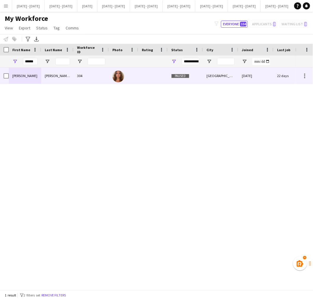
click at [64, 76] on div "Rowe smythe" at bounding box center [57, 76] width 32 height 16
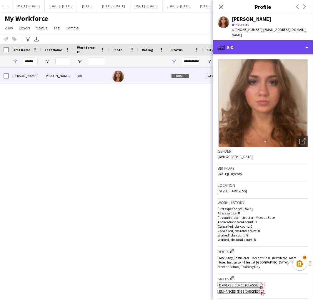
click at [261, 42] on div "profile Bio" at bounding box center [263, 47] width 100 height 14
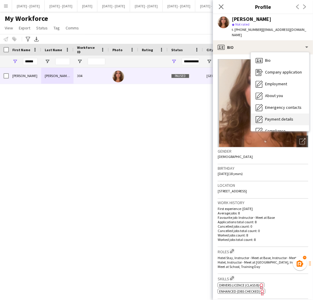
click at [277, 116] on span "Payment details" at bounding box center [279, 118] width 28 height 5
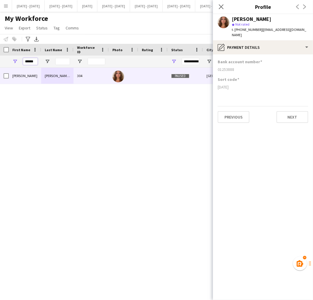
drag, startPoint x: 35, startPoint y: 61, endPoint x: -28, endPoint y: 72, distance: 63.9
click at [0, 72] on html "Menu Boards Boards Boards All jobs Status Workforce Workforce My Workforce Recr…" at bounding box center [156, 150] width 313 height 300
type input "*"
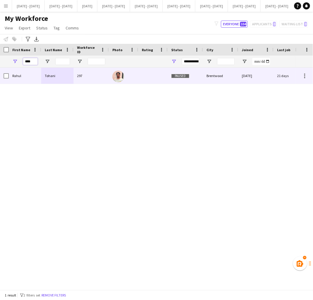
type input "****"
click at [27, 76] on div "Rahul" at bounding box center [25, 76] width 32 height 16
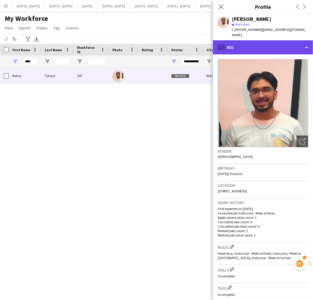
click at [246, 41] on div "profile Bio" at bounding box center [263, 47] width 100 height 14
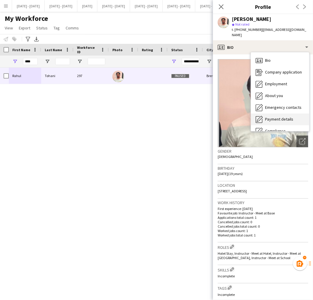
click at [262, 113] on div "Payment details Payment details" at bounding box center [280, 119] width 58 height 12
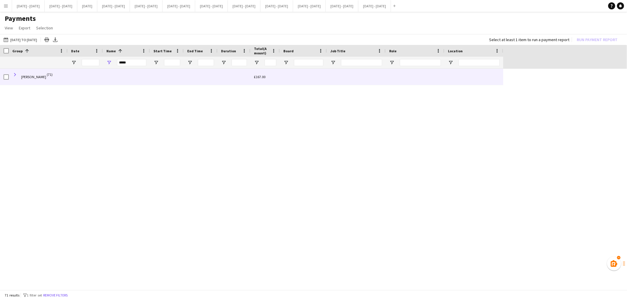
click at [13, 74] on span at bounding box center [14, 74] width 5 height 5
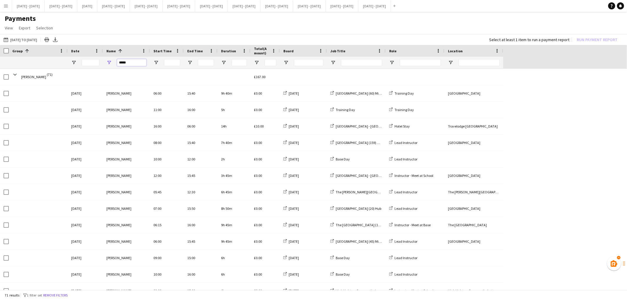
drag, startPoint x: 126, startPoint y: 60, endPoint x: 82, endPoint y: 58, distance: 44.1
click at [82, 58] on div "*****" at bounding box center [251, 63] width 503 height 12
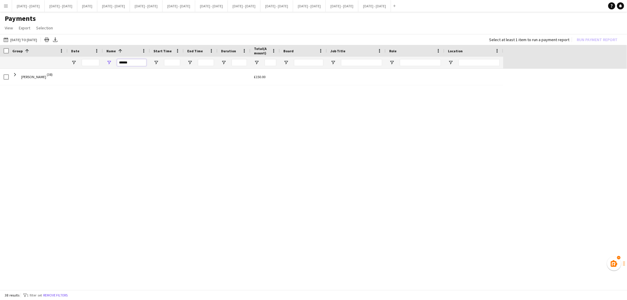
type input "******"
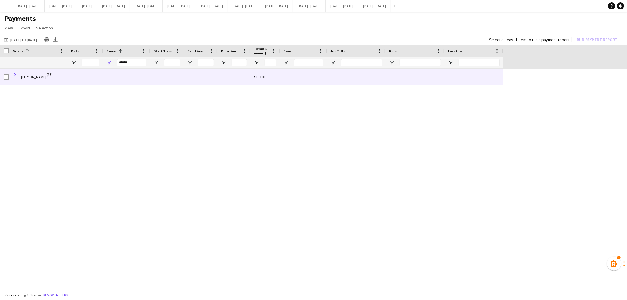
click at [13, 75] on span at bounding box center [14, 74] width 5 height 5
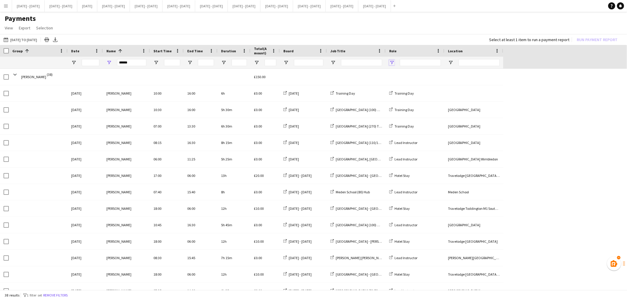
click at [313, 62] on span "Open Filter Menu" at bounding box center [391, 62] width 5 height 5
type input "**********"
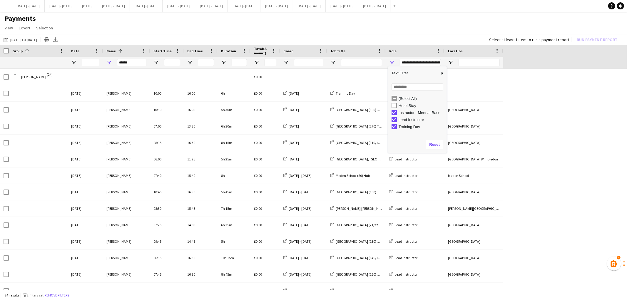
click at [313, 118] on div "Hannah Taylor (24) £0.00 22-08-2025 Hannah Taylor 10:00 16:00 6h £0.00 August 2…" at bounding box center [311, 275] width 622 height 412
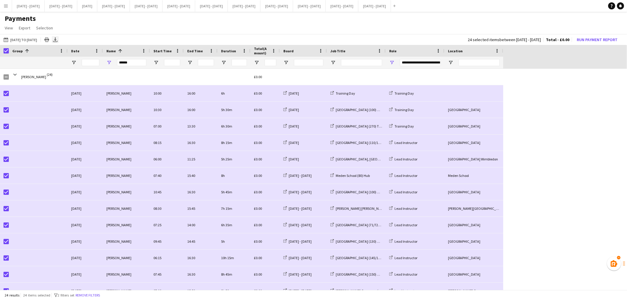
click at [58, 40] on icon "Export XLSX" at bounding box center [55, 39] width 5 height 5
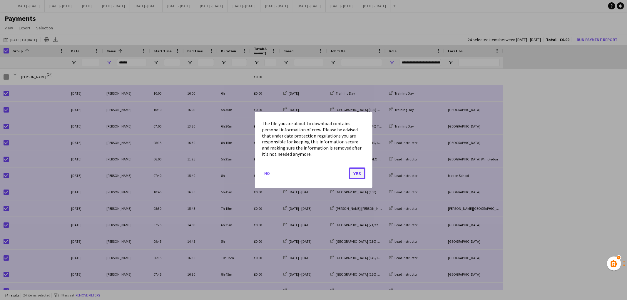
click at [313, 175] on button "Yes" at bounding box center [357, 174] width 16 height 12
